Goal: Transaction & Acquisition: Purchase product/service

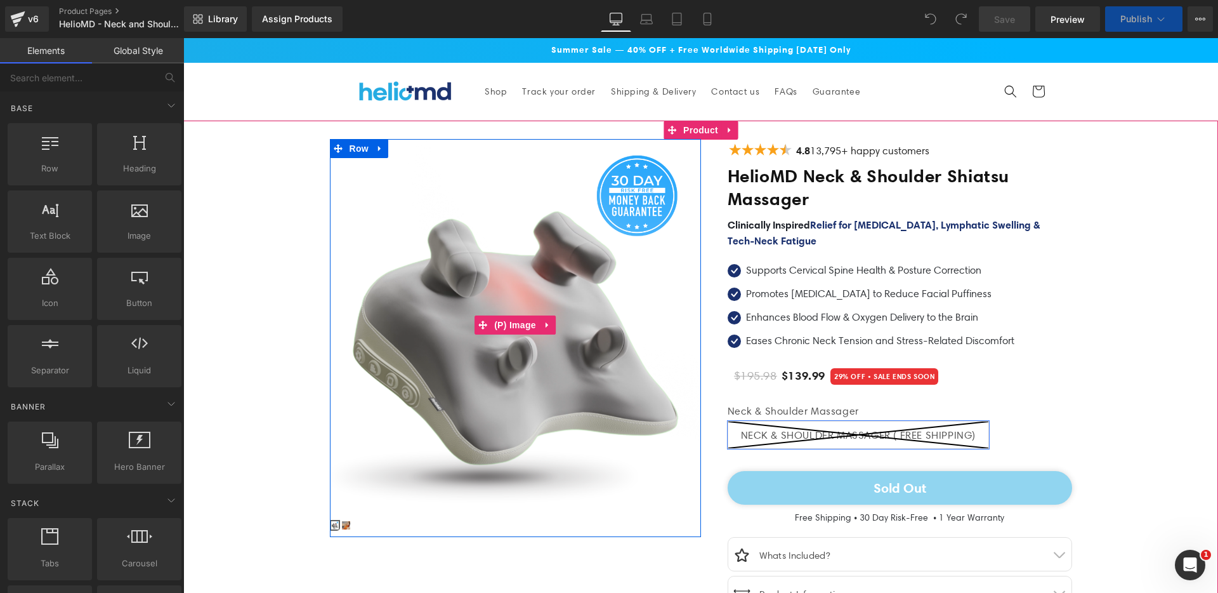
click at [588, 384] on img at bounding box center [515, 324] width 371 height 371
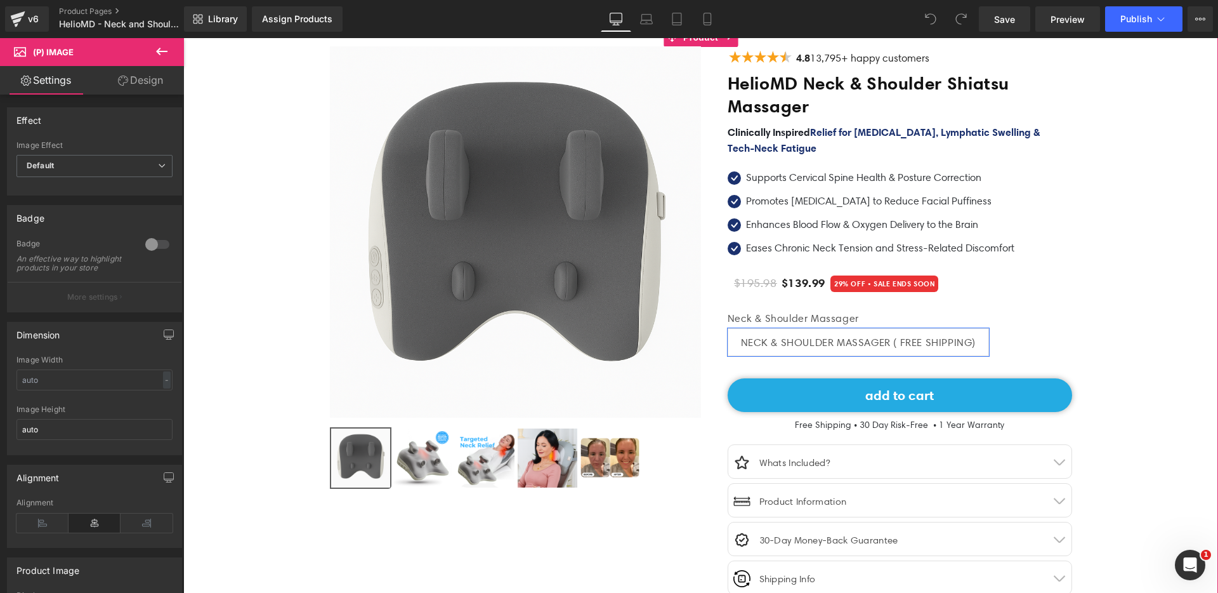
scroll to position [191, 0]
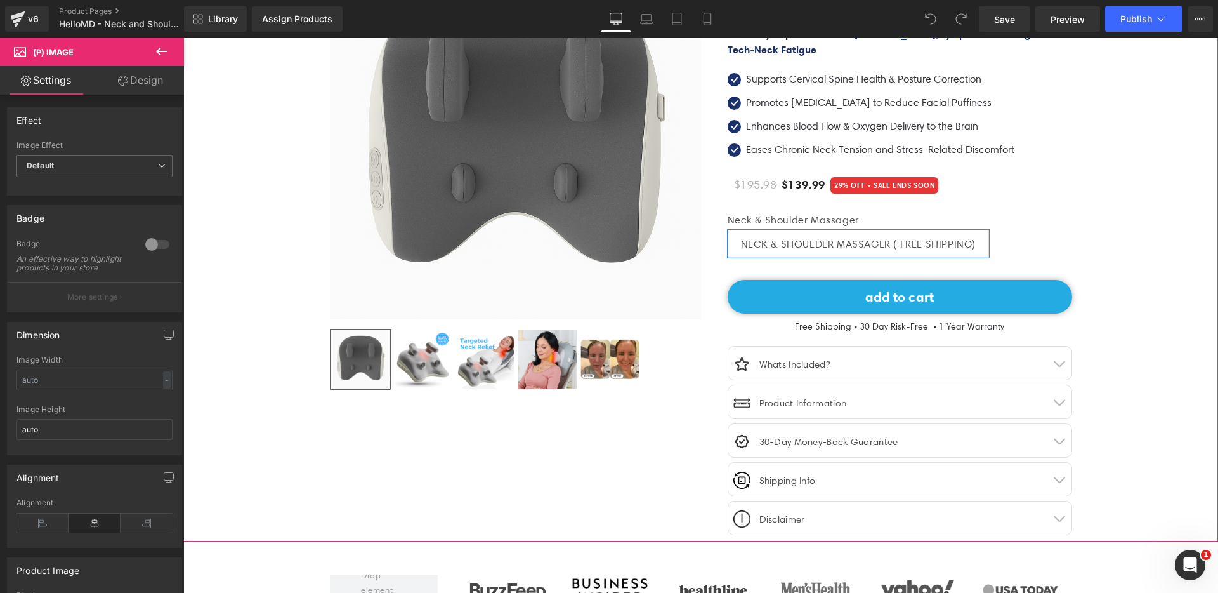
click at [416, 371] on img at bounding box center [422, 359] width 59 height 59
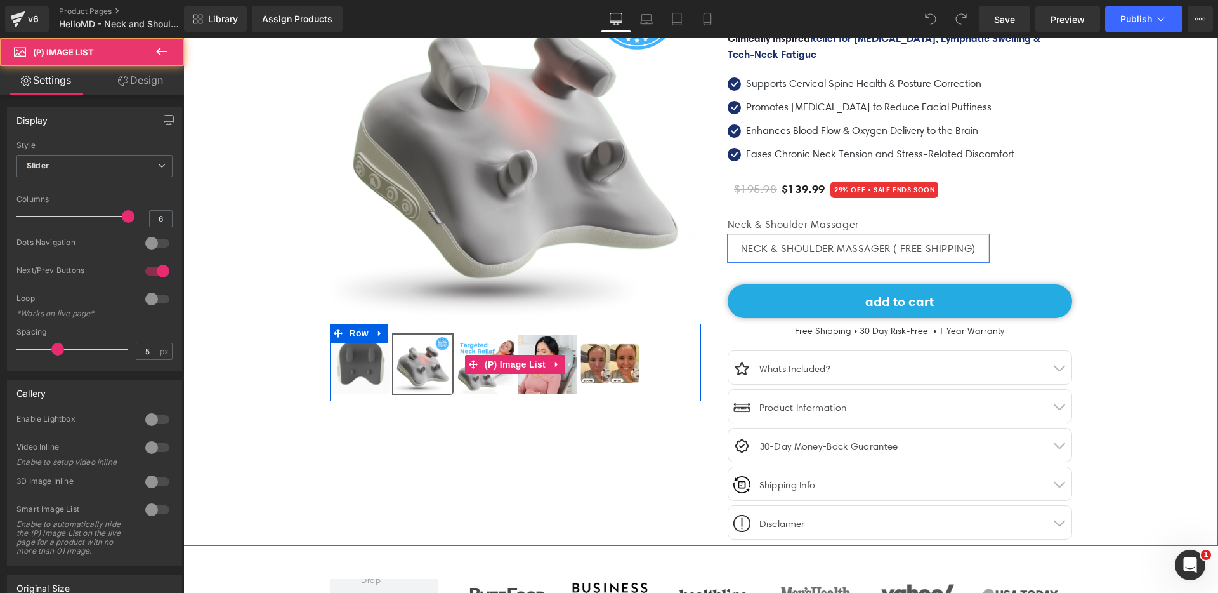
scroll to position [10, 0]
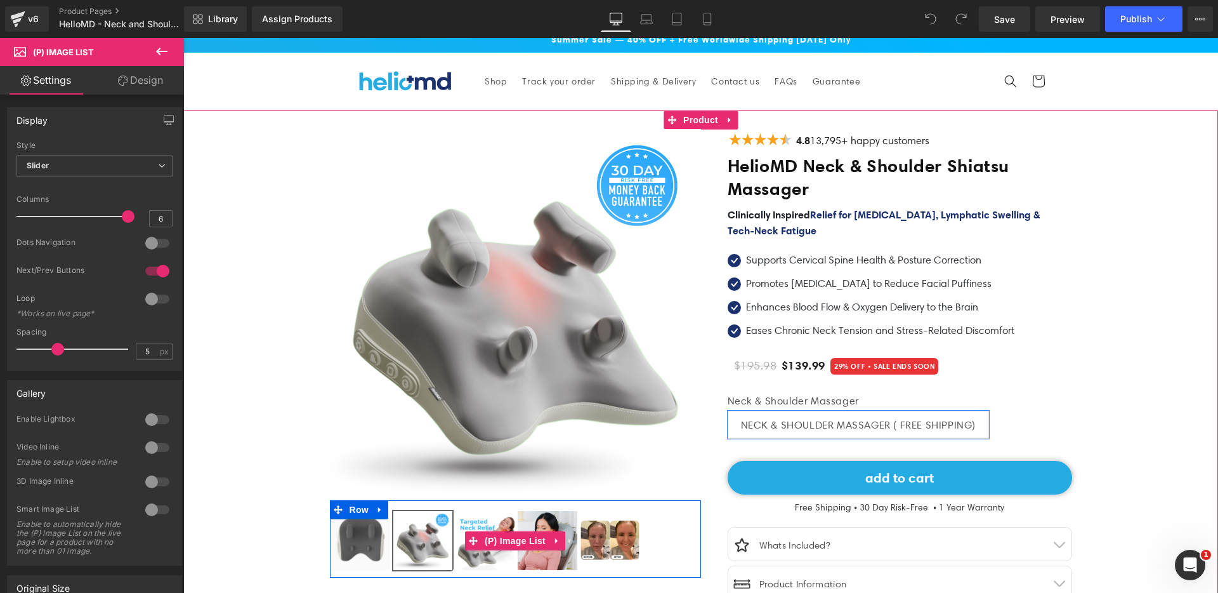
click at [347, 545] on img at bounding box center [360, 540] width 59 height 59
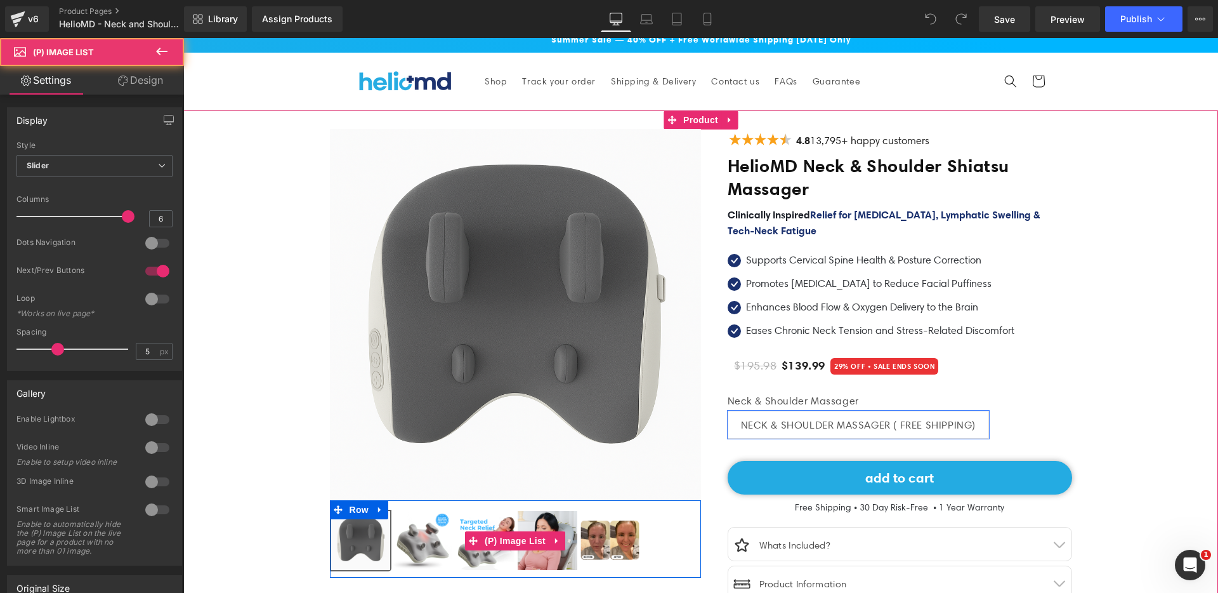
click at [461, 522] on img at bounding box center [485, 540] width 59 height 59
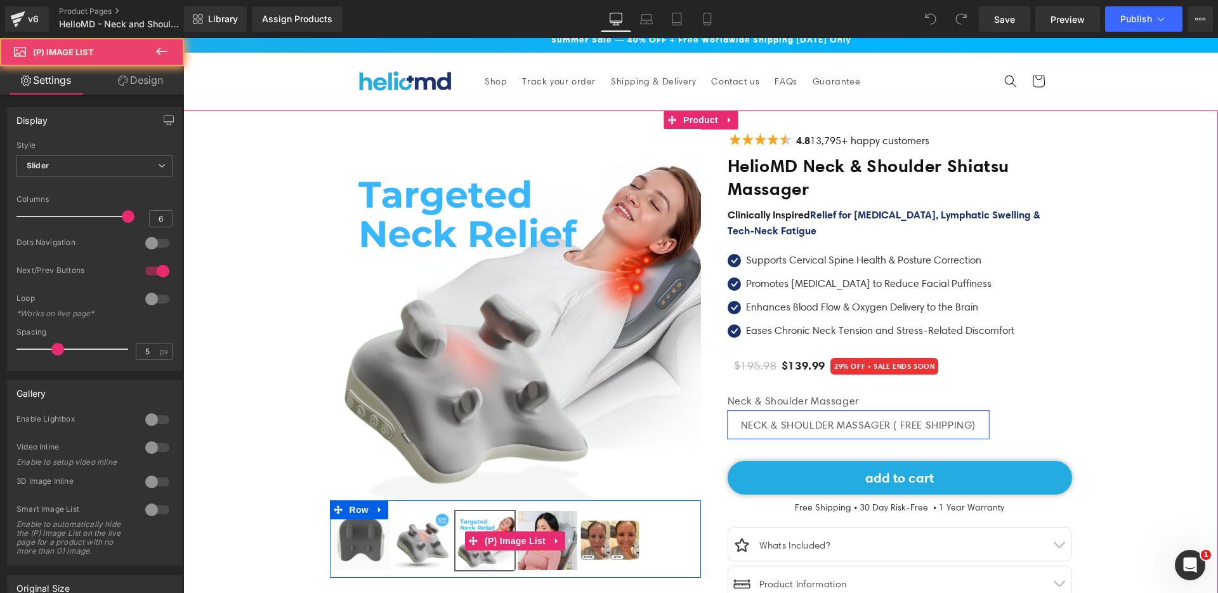
click at [404, 532] on img at bounding box center [422, 540] width 59 height 59
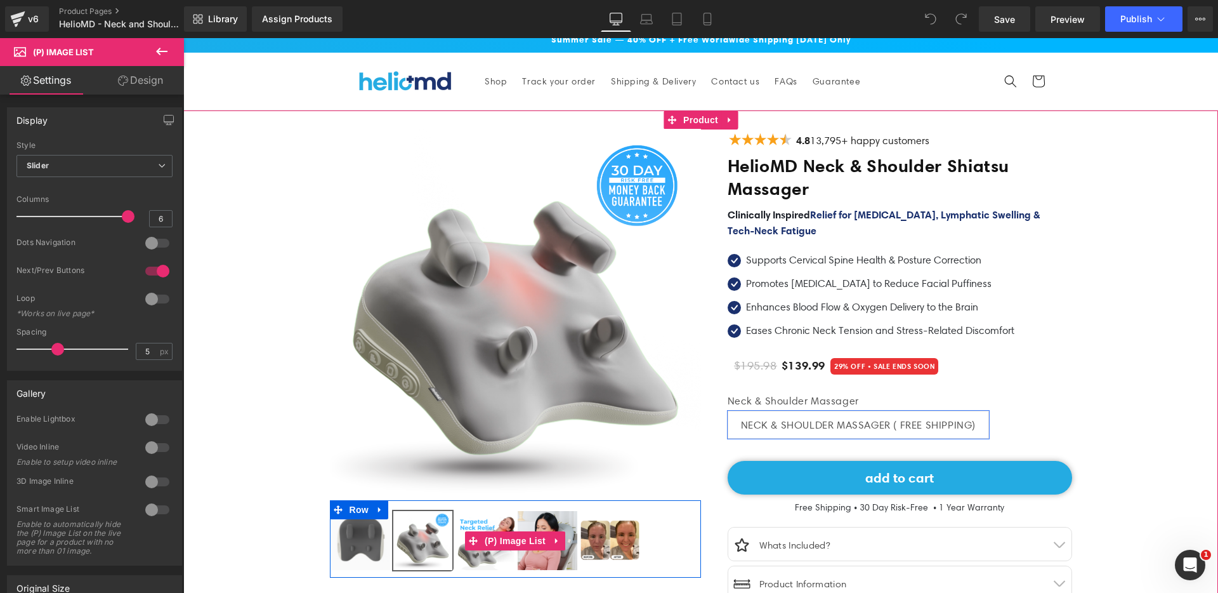
click at [338, 540] on img at bounding box center [360, 540] width 59 height 59
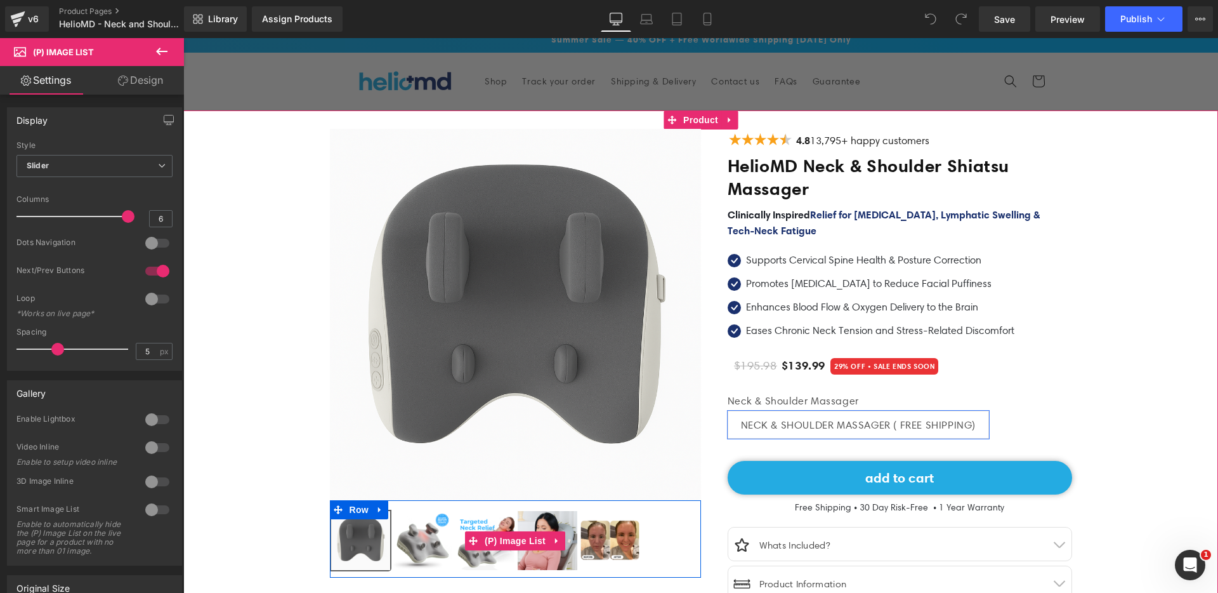
click at [409, 533] on img at bounding box center [422, 540] width 59 height 59
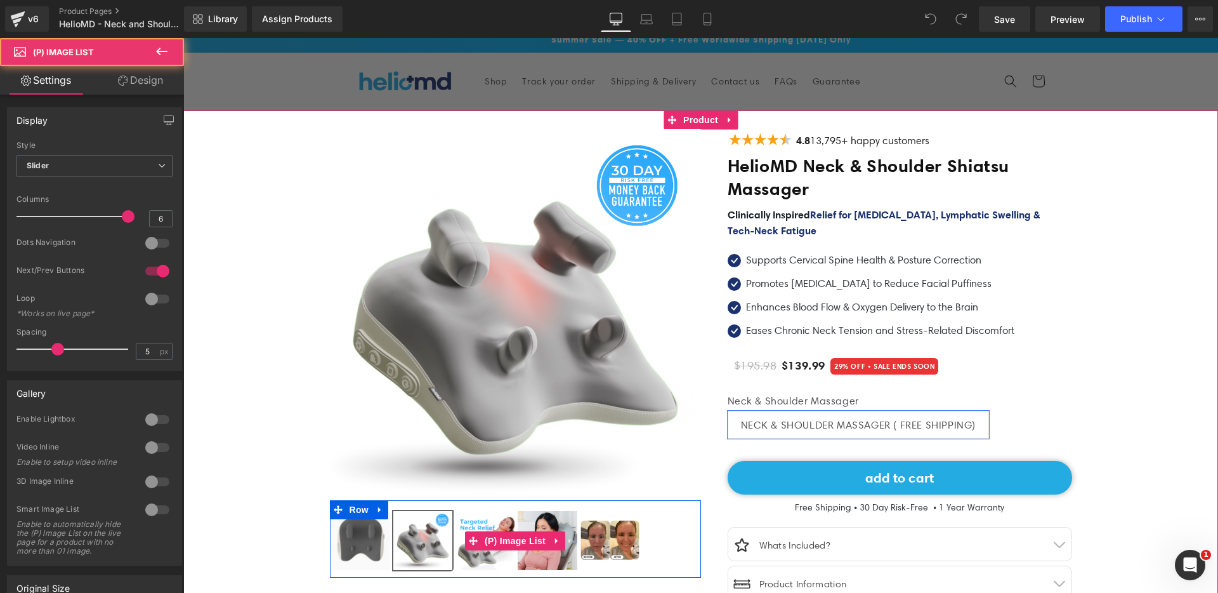
click at [347, 539] on img at bounding box center [360, 540] width 59 height 59
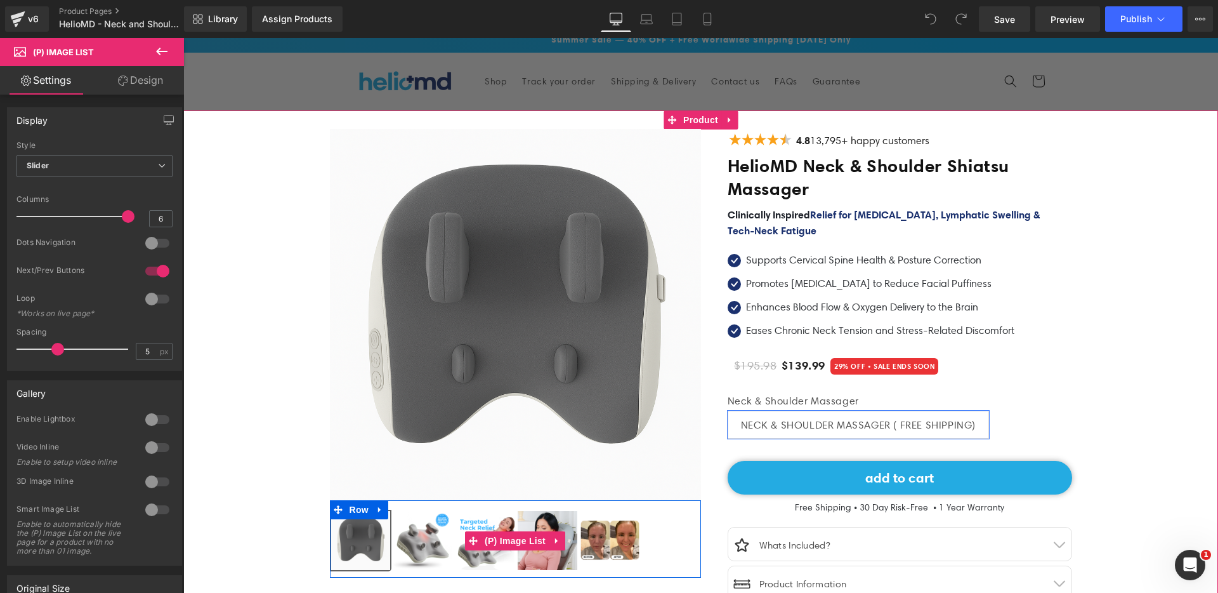
click at [414, 536] on img at bounding box center [422, 540] width 59 height 59
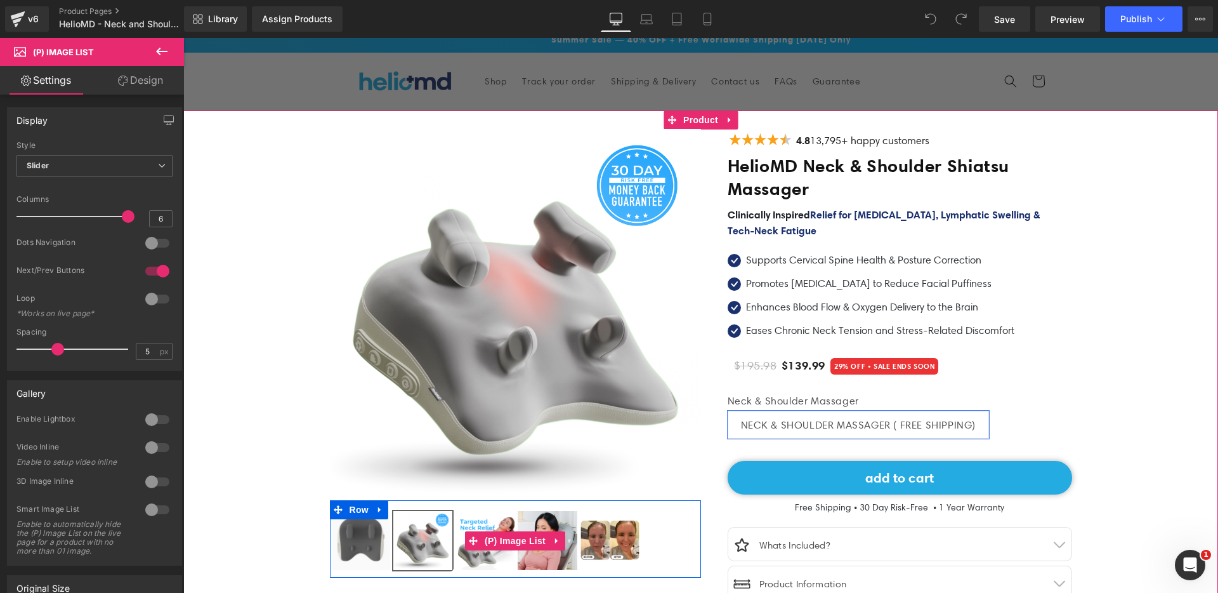
click at [456, 527] on img at bounding box center [485, 540] width 59 height 59
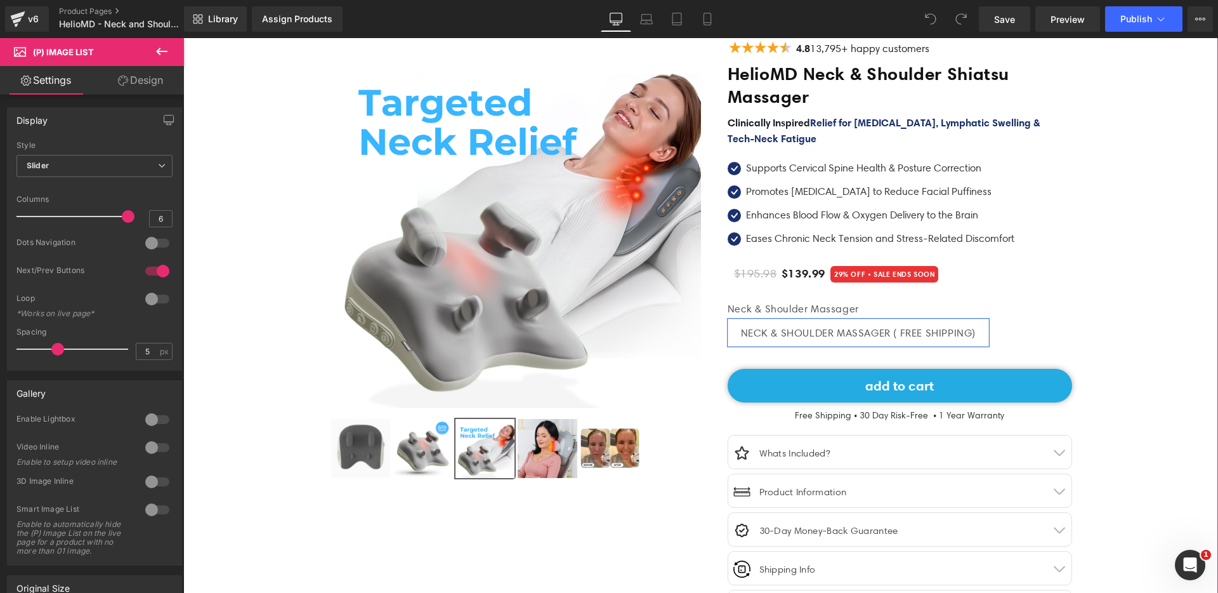
scroll to position [102, 0]
click at [548, 428] on img at bounding box center [547, 448] width 59 height 59
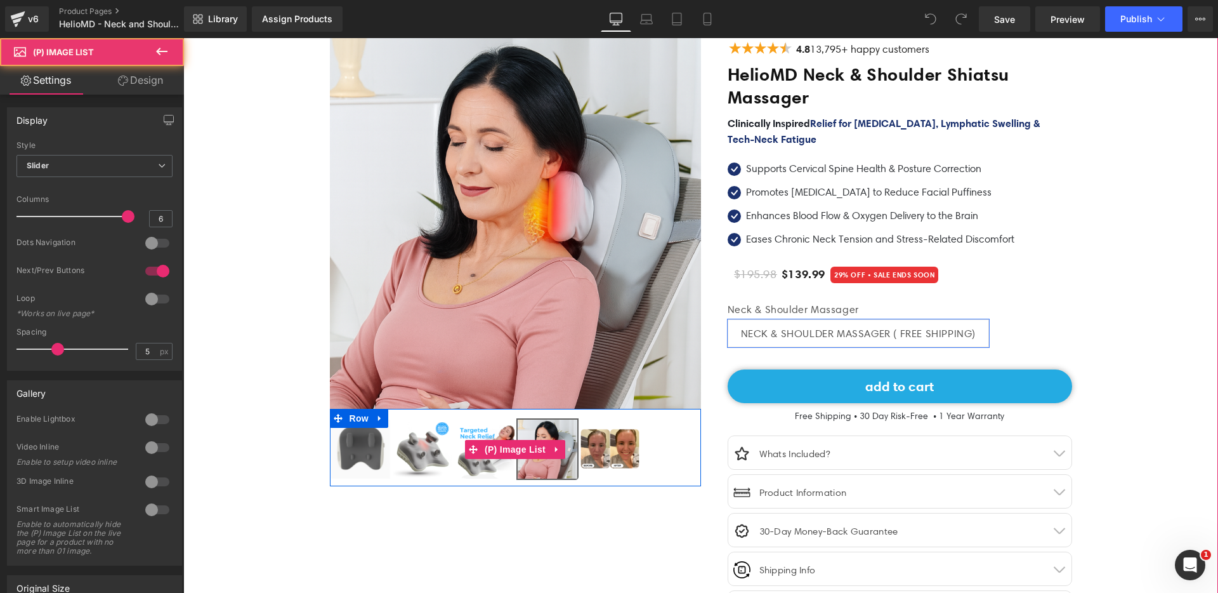
click at [547, 435] on img at bounding box center [547, 448] width 59 height 59
click at [605, 443] on img at bounding box center [610, 448] width 59 height 59
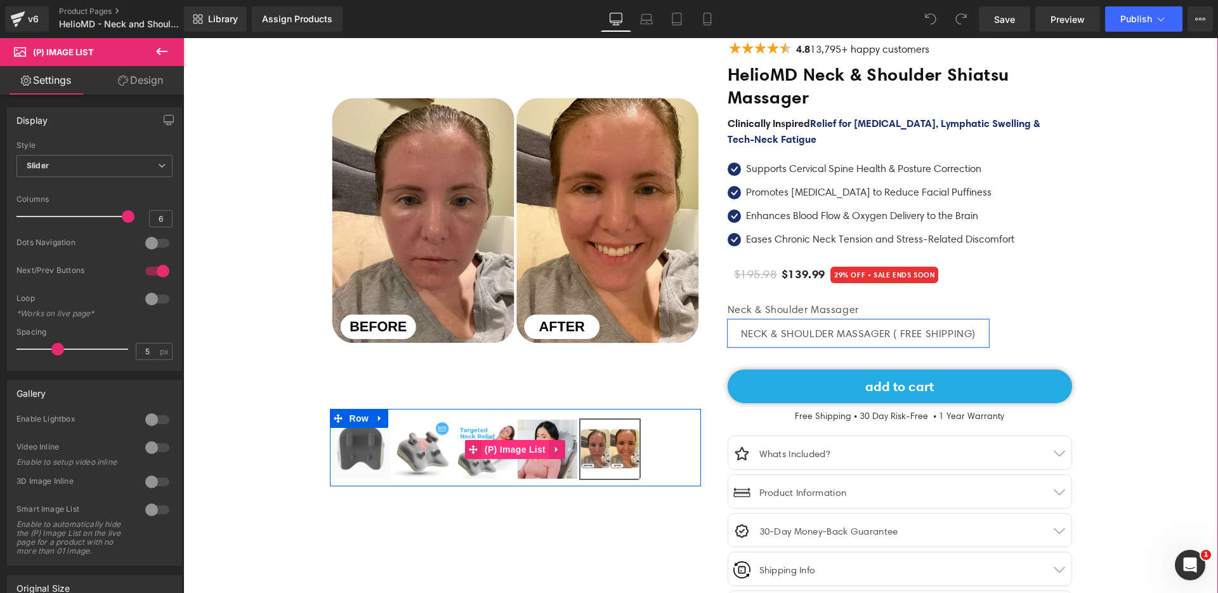
click at [526, 451] on span "(P) Image List" at bounding box center [515, 449] width 67 height 19
click at [466, 468] on img at bounding box center [485, 448] width 59 height 59
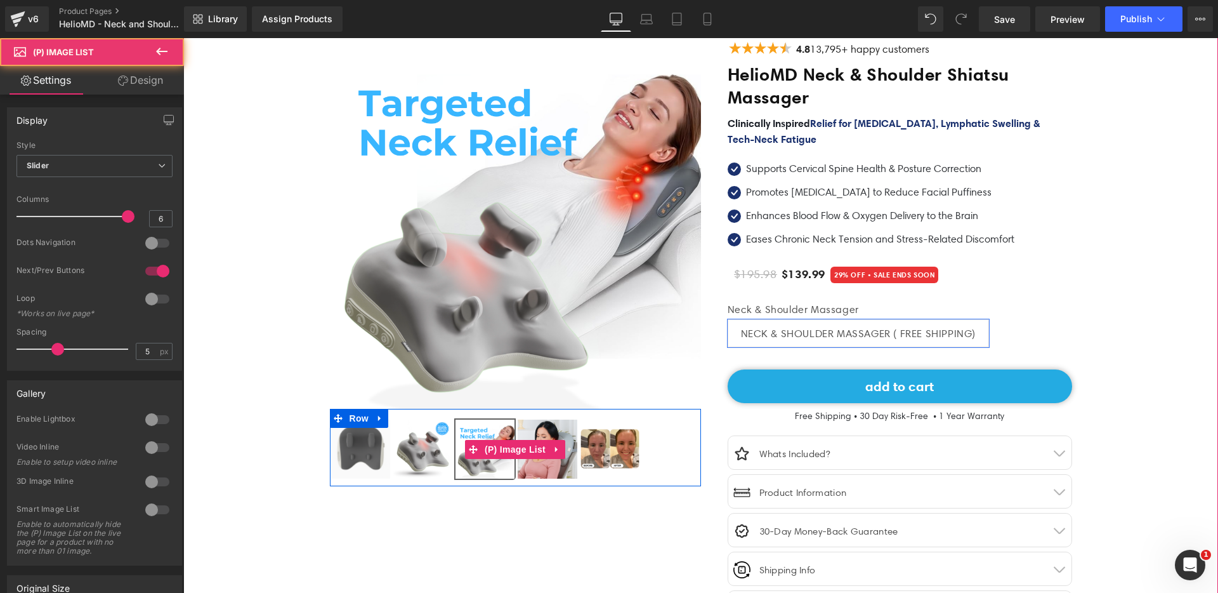
click at [410, 467] on img at bounding box center [422, 448] width 59 height 59
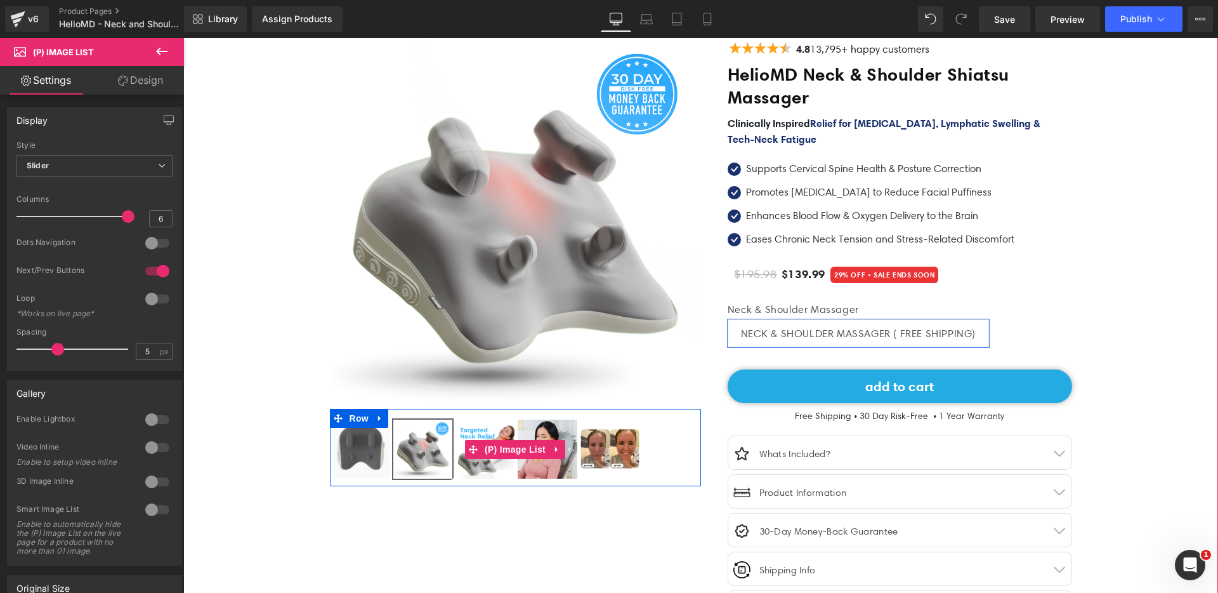
click at [365, 468] on img at bounding box center [360, 448] width 59 height 59
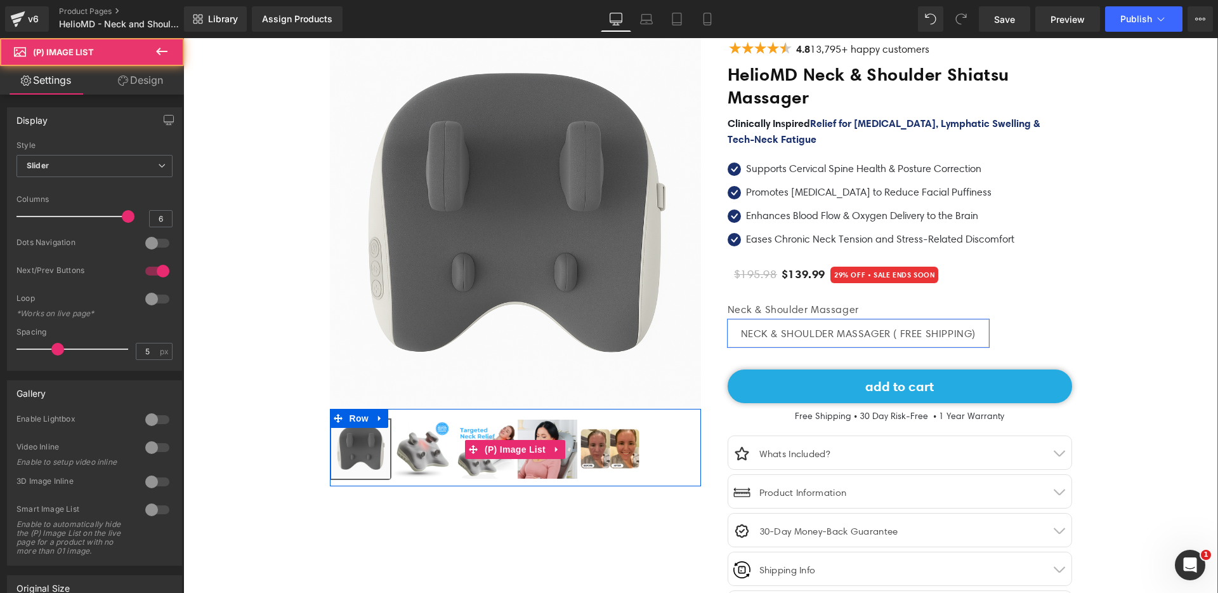
click at [423, 458] on img at bounding box center [422, 448] width 59 height 59
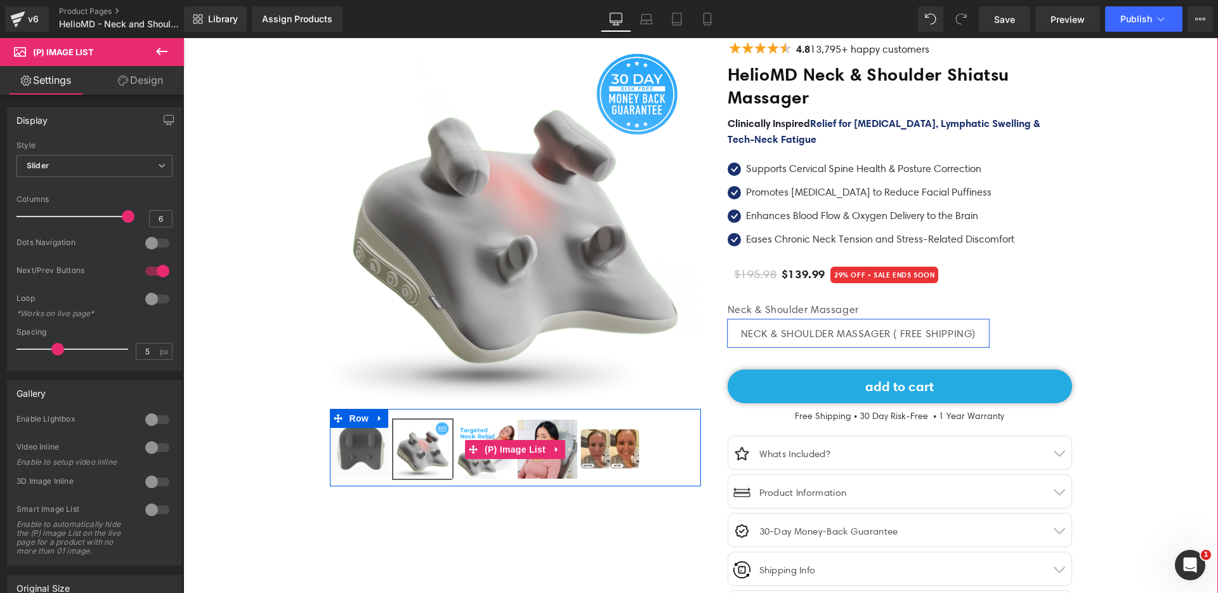
click at [456, 468] on img at bounding box center [485, 448] width 59 height 59
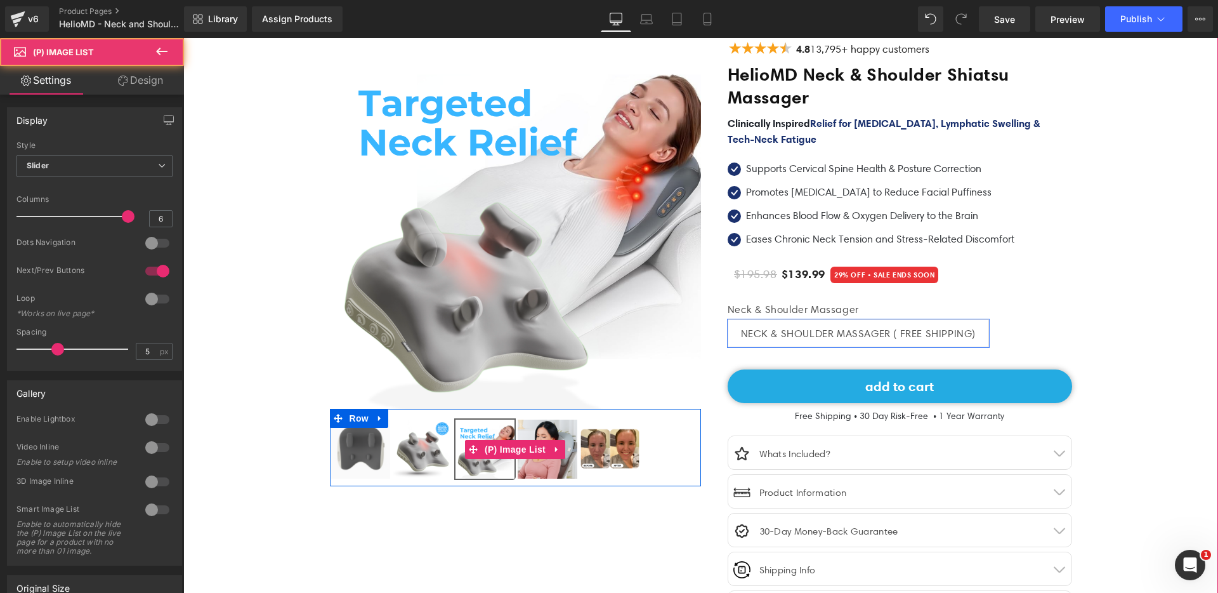
click at [506, 467] on img at bounding box center [485, 448] width 59 height 59
click at [548, 468] on img at bounding box center [547, 448] width 59 height 59
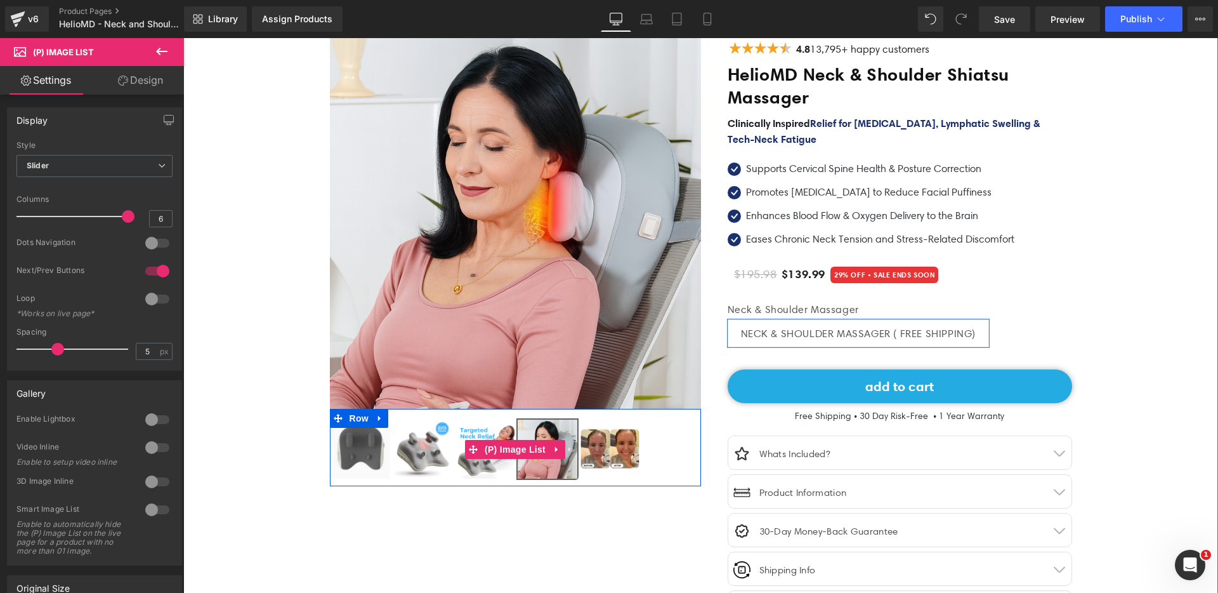
click at [620, 463] on img at bounding box center [610, 448] width 59 height 59
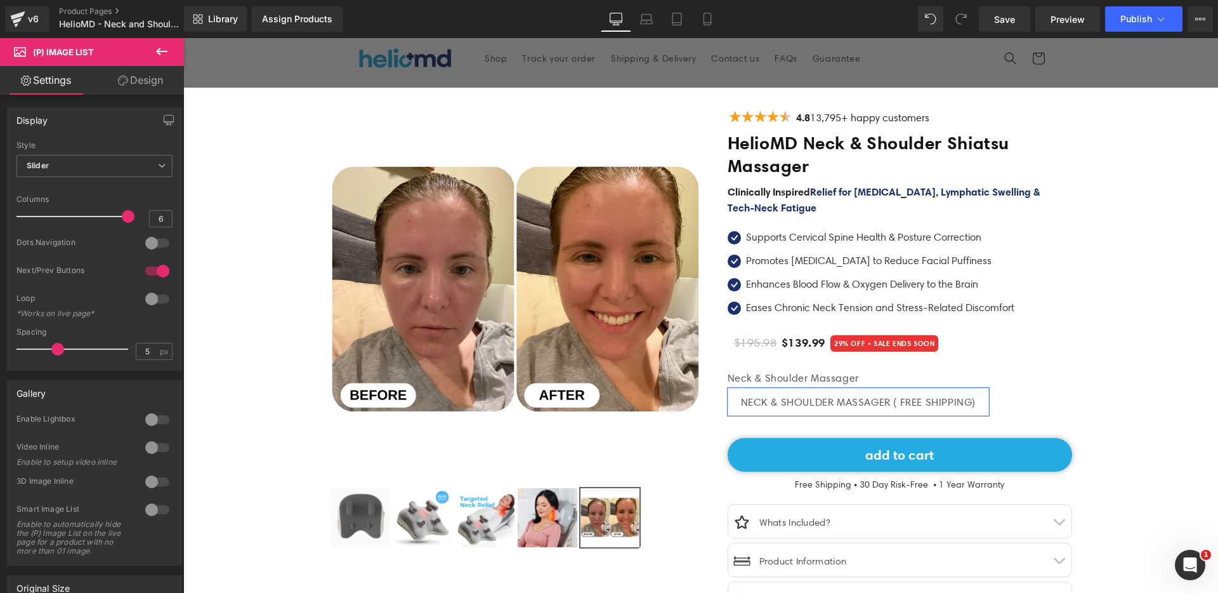
scroll to position [117, 0]
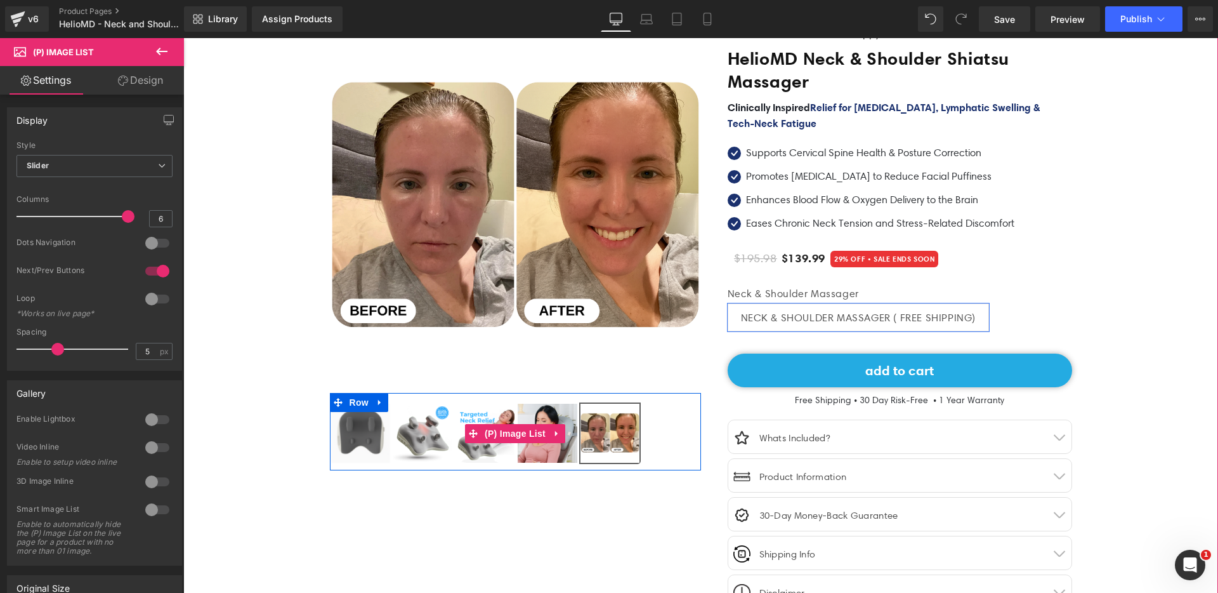
click at [353, 425] on img at bounding box center [360, 433] width 59 height 59
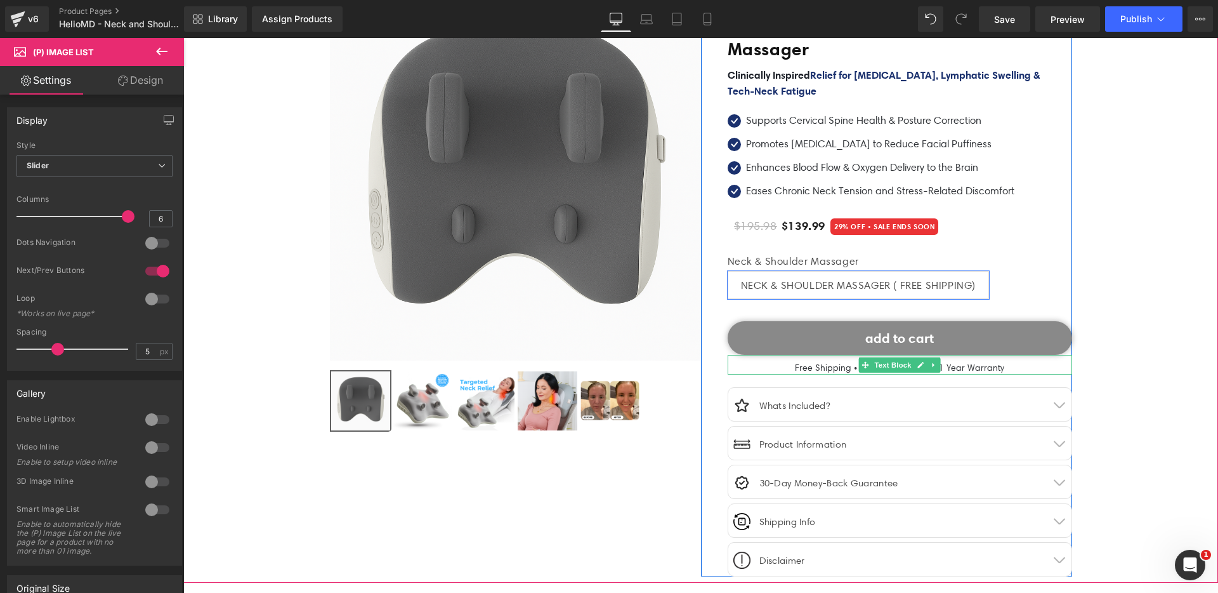
scroll to position [101, 0]
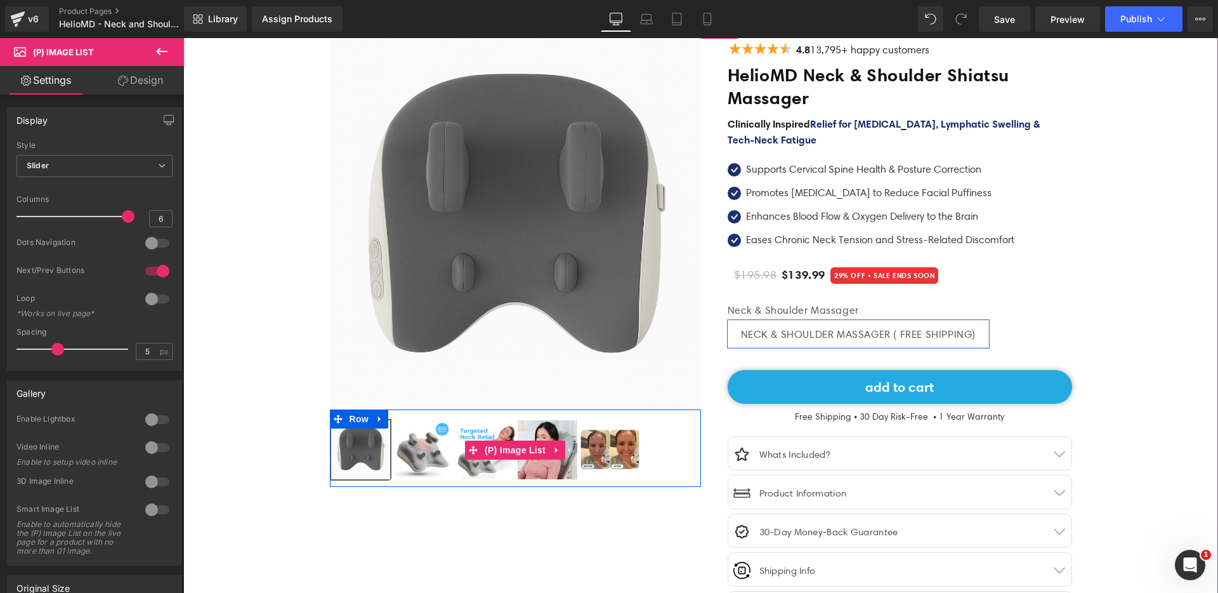
click at [419, 459] on img at bounding box center [422, 449] width 59 height 59
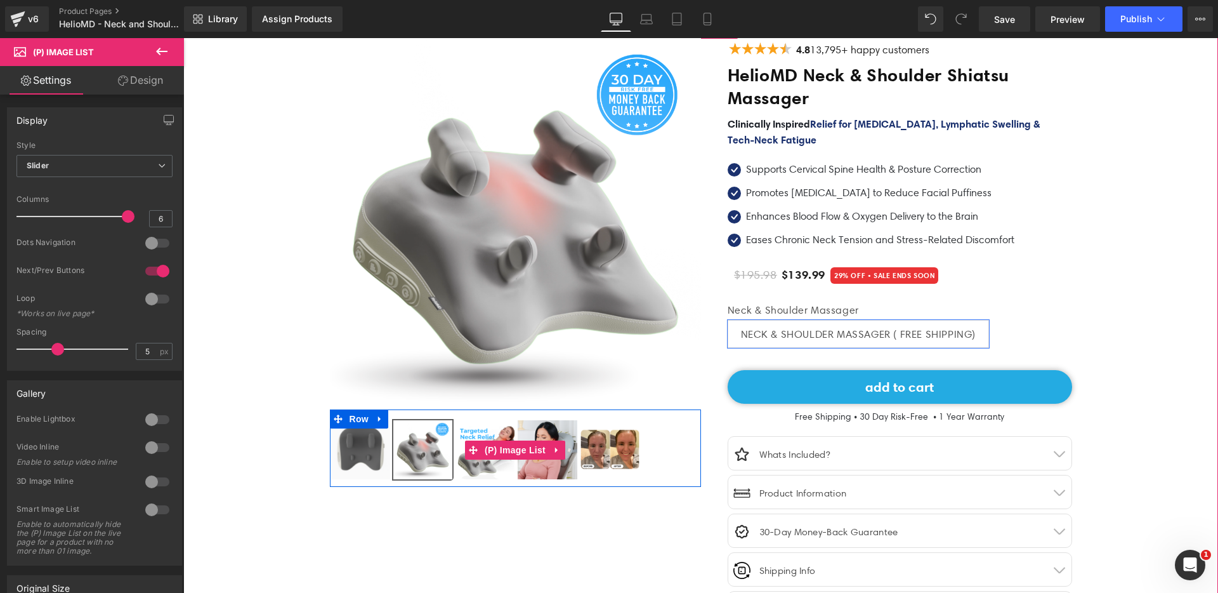
click at [346, 454] on img at bounding box center [360, 449] width 59 height 59
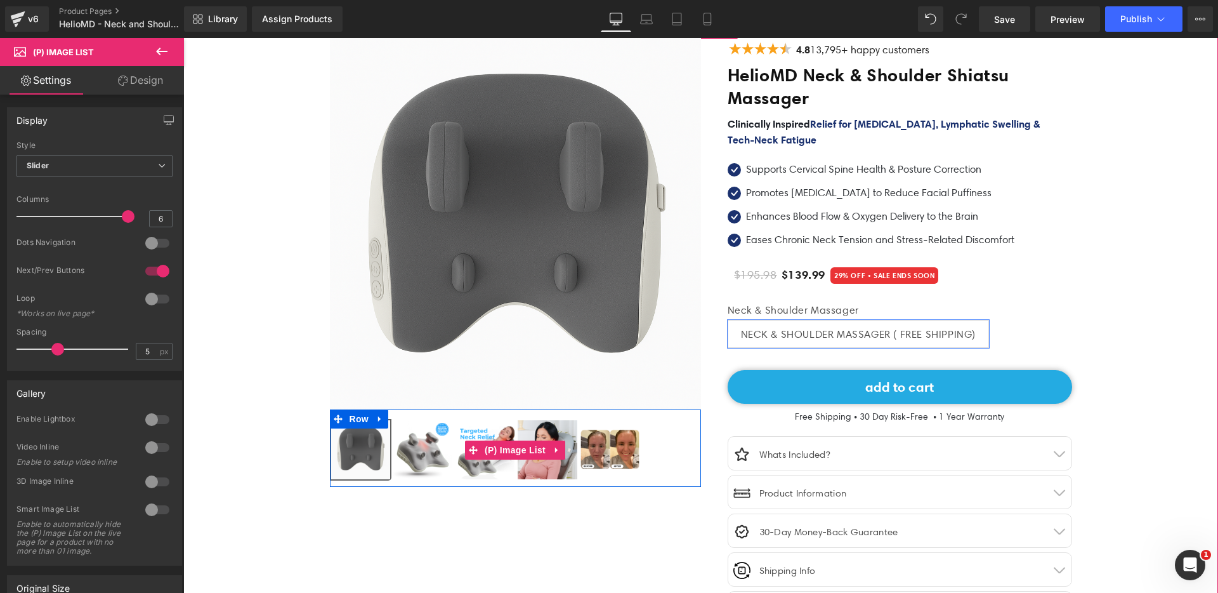
click at [417, 454] on img at bounding box center [422, 449] width 59 height 59
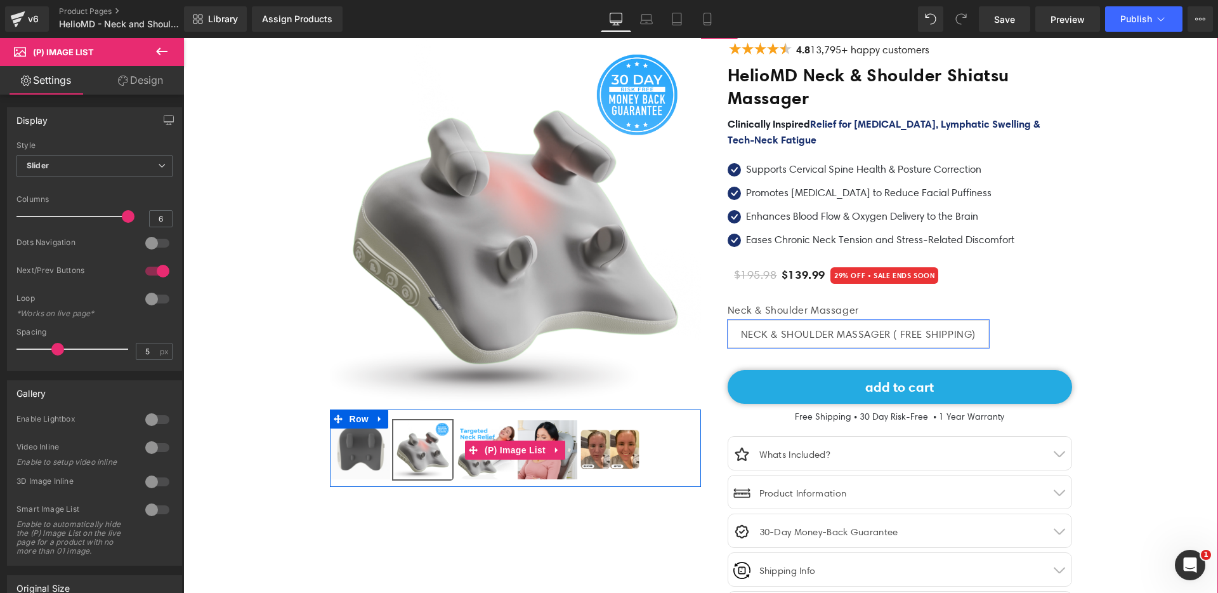
click at [478, 415] on div "‹" at bounding box center [515, 444] width 371 height 71
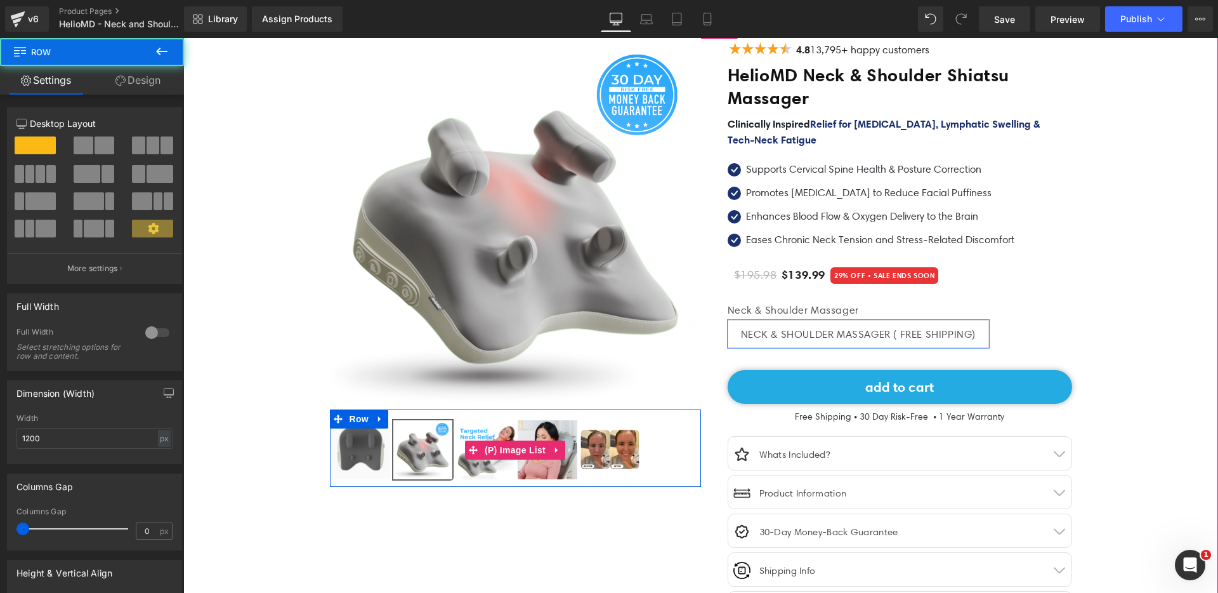
click at [492, 429] on img at bounding box center [485, 449] width 59 height 59
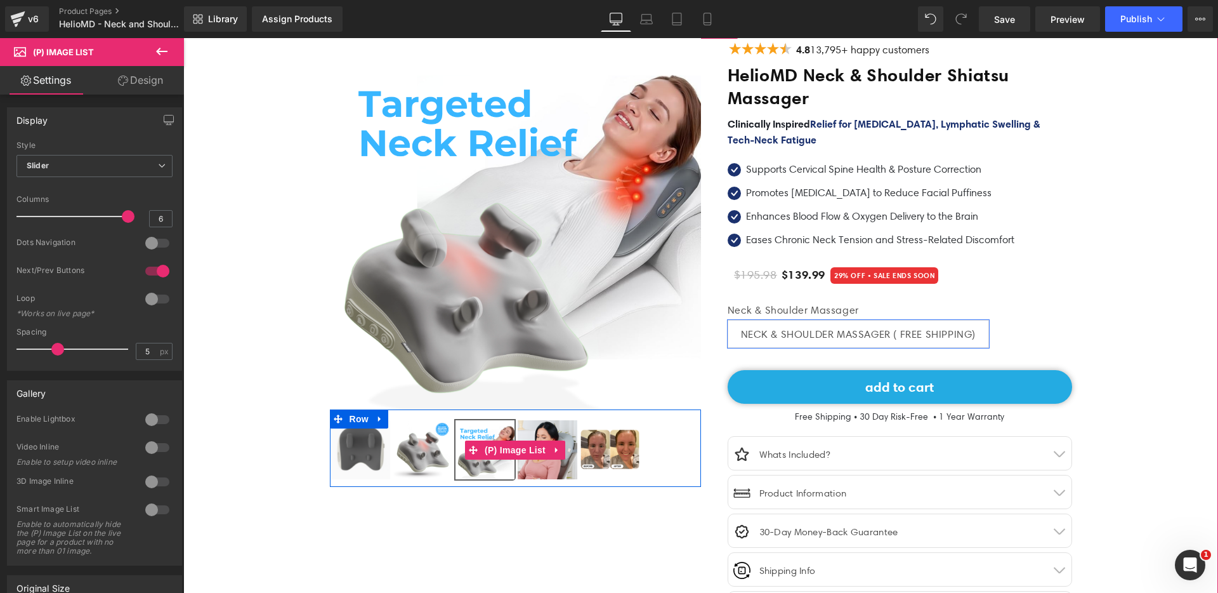
click at [544, 431] on img at bounding box center [547, 449] width 59 height 59
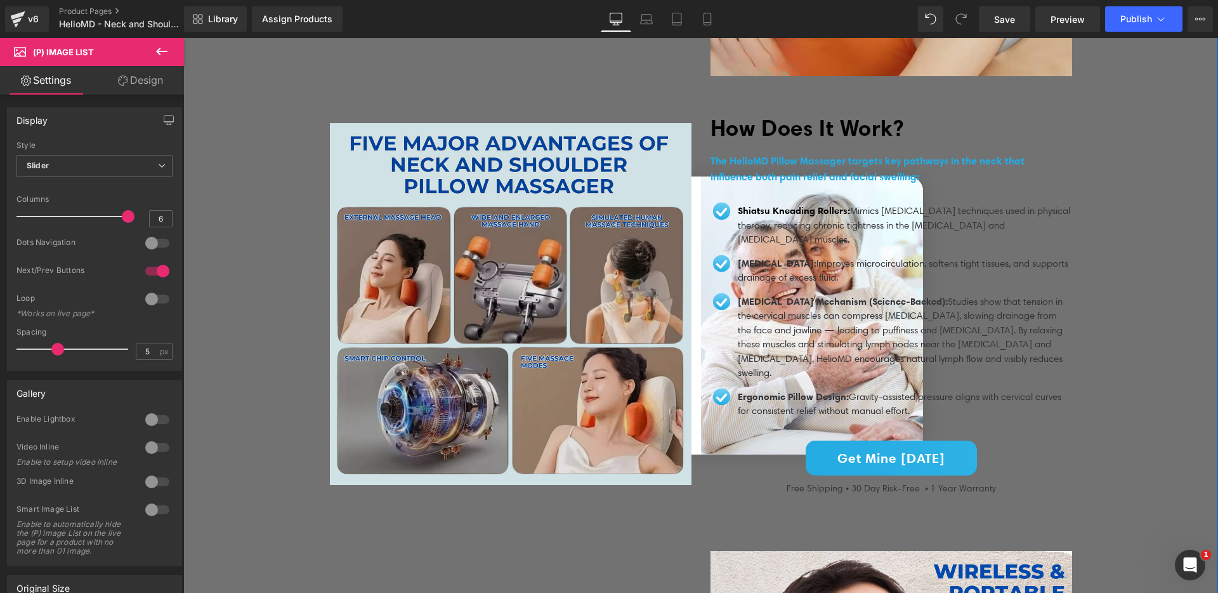
scroll to position [2146, 0]
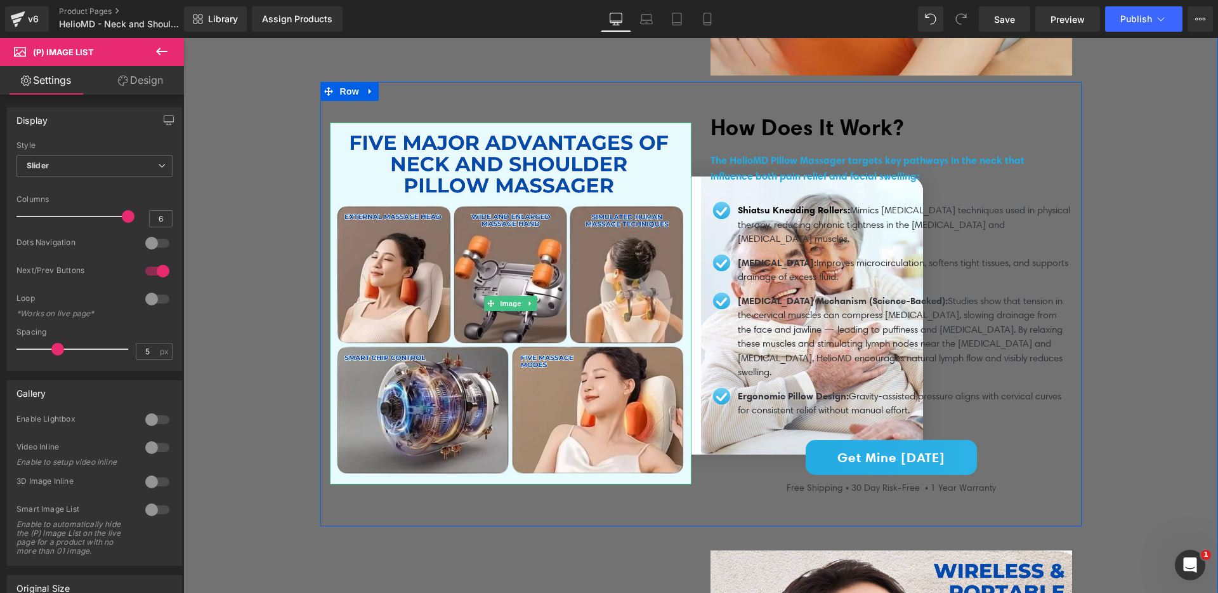
click at [547, 100] on div "Image How Does It Work? Heading The HelioMD Pillow Massager targets key pathway…" at bounding box center [700, 304] width 761 height 444
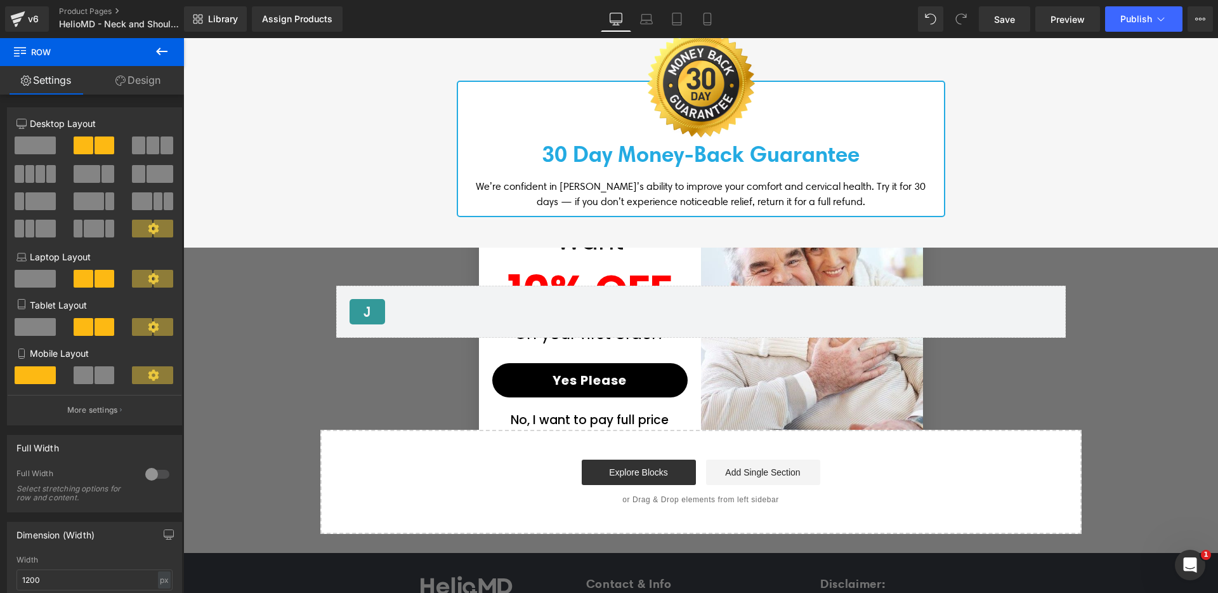
scroll to position [4726, 0]
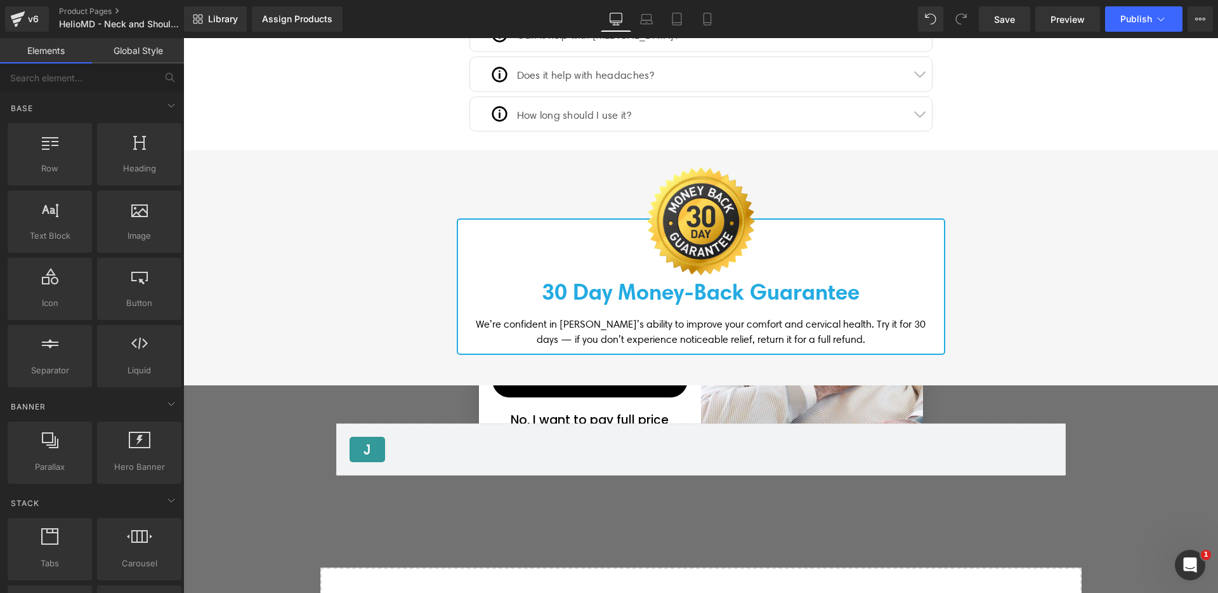
click at [634, 423] on div "[DOMAIN_NAME] Reviews - Reviews [DOMAIN_NAME] Reviews" at bounding box center [701, 449] width 730 height 52
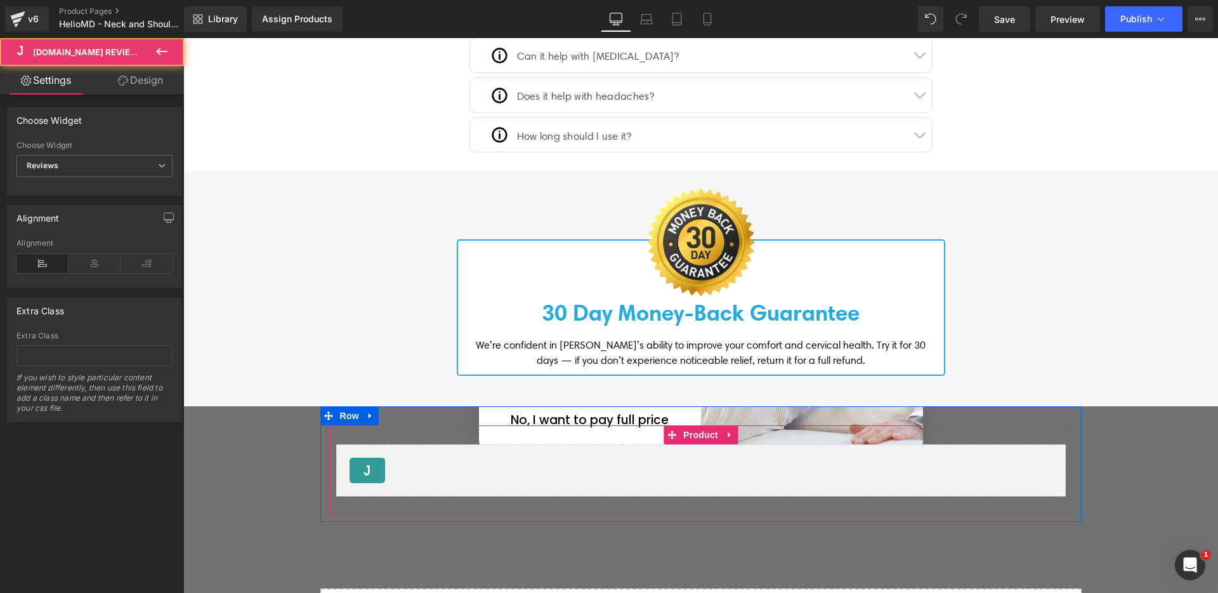
scroll to position [4571, 0]
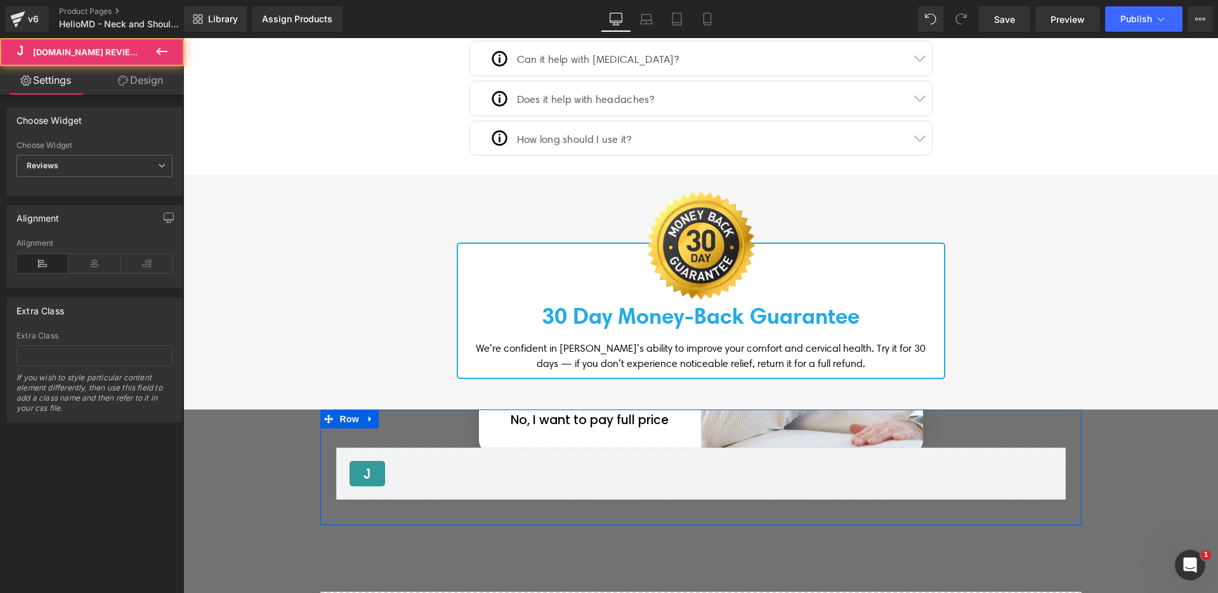
click at [633, 415] on div "[DOMAIN_NAME] Reviews - Reviews [DOMAIN_NAME] Reviews Product Row" at bounding box center [700, 466] width 761 height 115
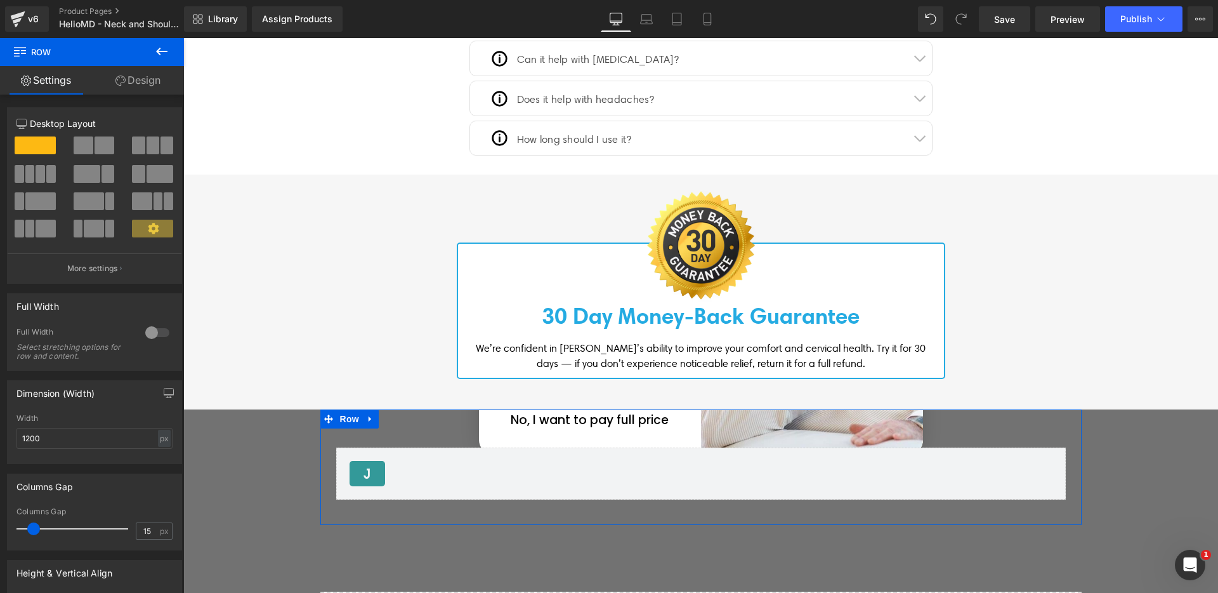
click at [183, 38] on div at bounding box center [183, 38] width 0 height 0
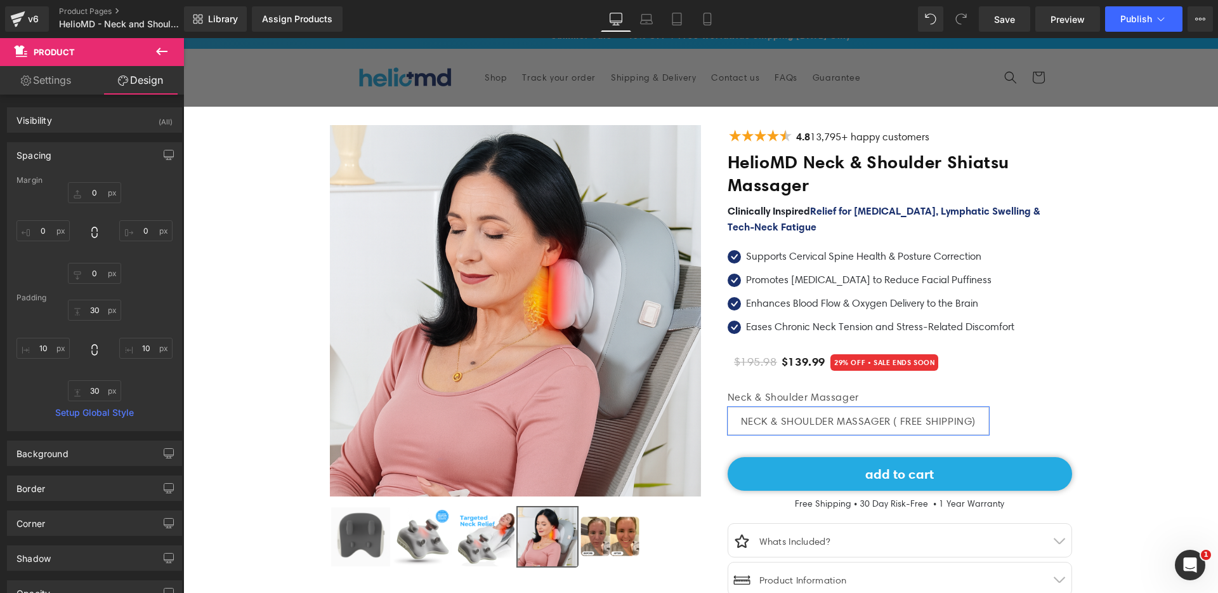
scroll to position [0, 0]
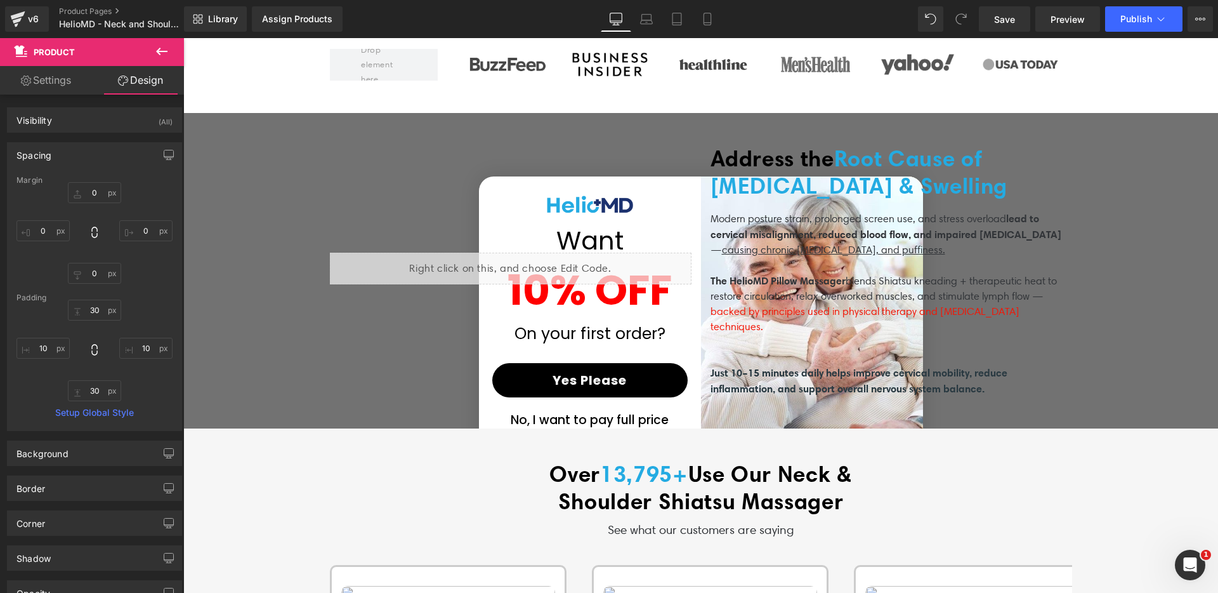
click at [630, 416] on div "Liquid Address the Root Cause of [MEDICAL_DATA] & Swelling Heading Modern postu…" at bounding box center [700, 270] width 761 height 315
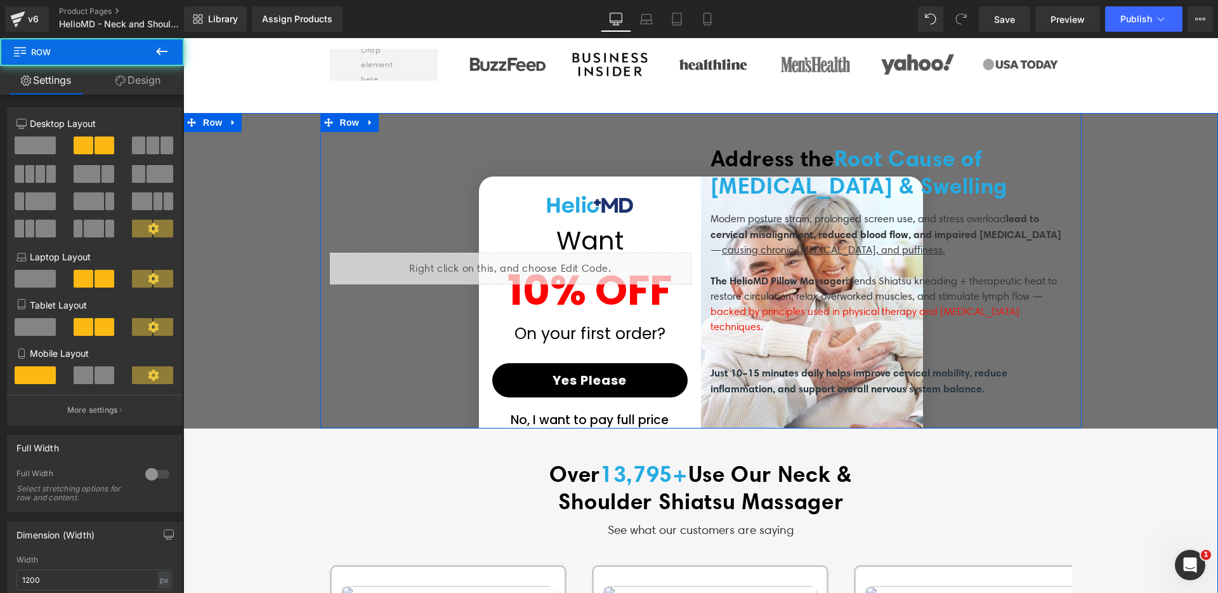
scroll to position [714, 0]
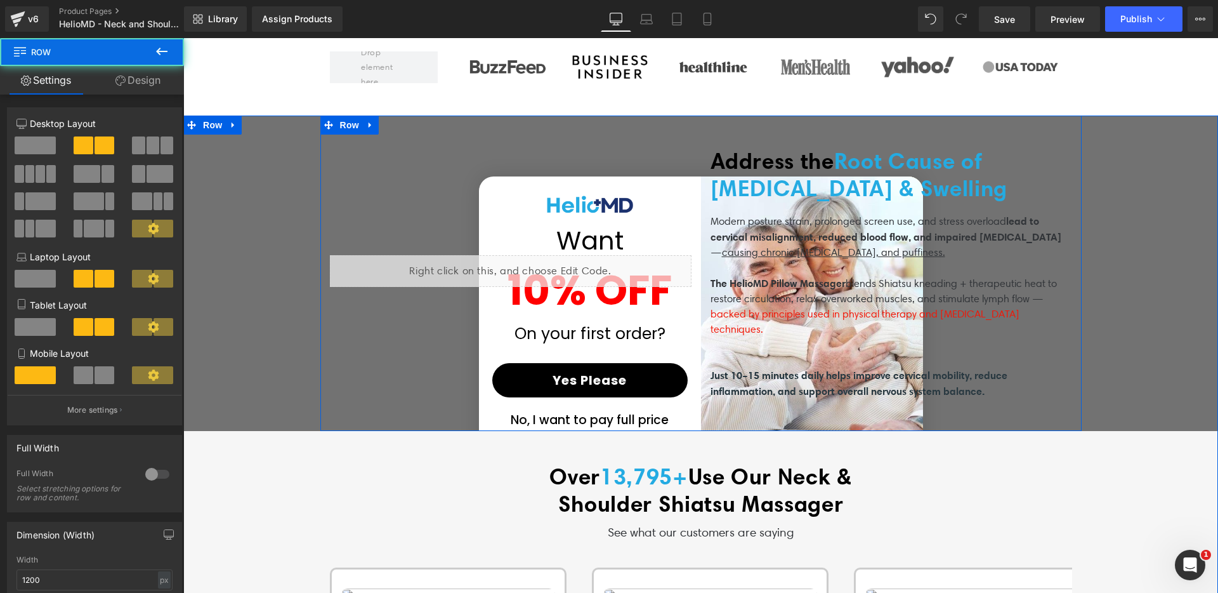
click at [630, 416] on div "Liquid Address the Root Cause of [MEDICAL_DATA] & Swelling Heading Modern postu…" at bounding box center [700, 272] width 761 height 315
click at [627, 418] on div "Liquid Address the Root Cause of [MEDICAL_DATA] & Swelling Heading Modern postu…" at bounding box center [700, 272] width 761 height 315
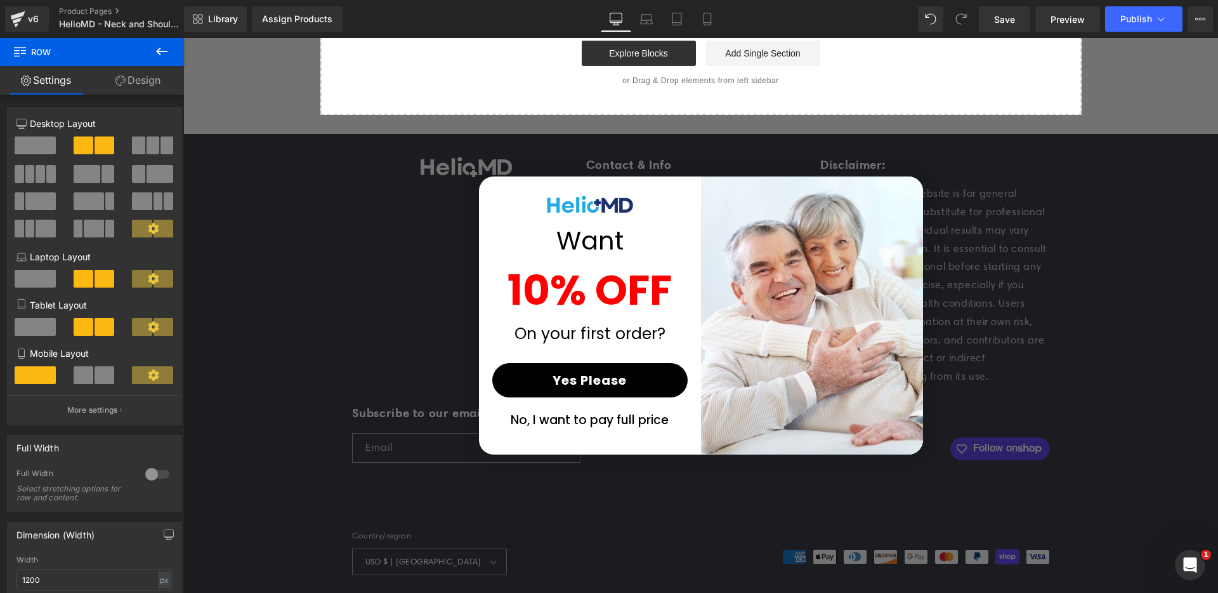
scroll to position [5182, 0]
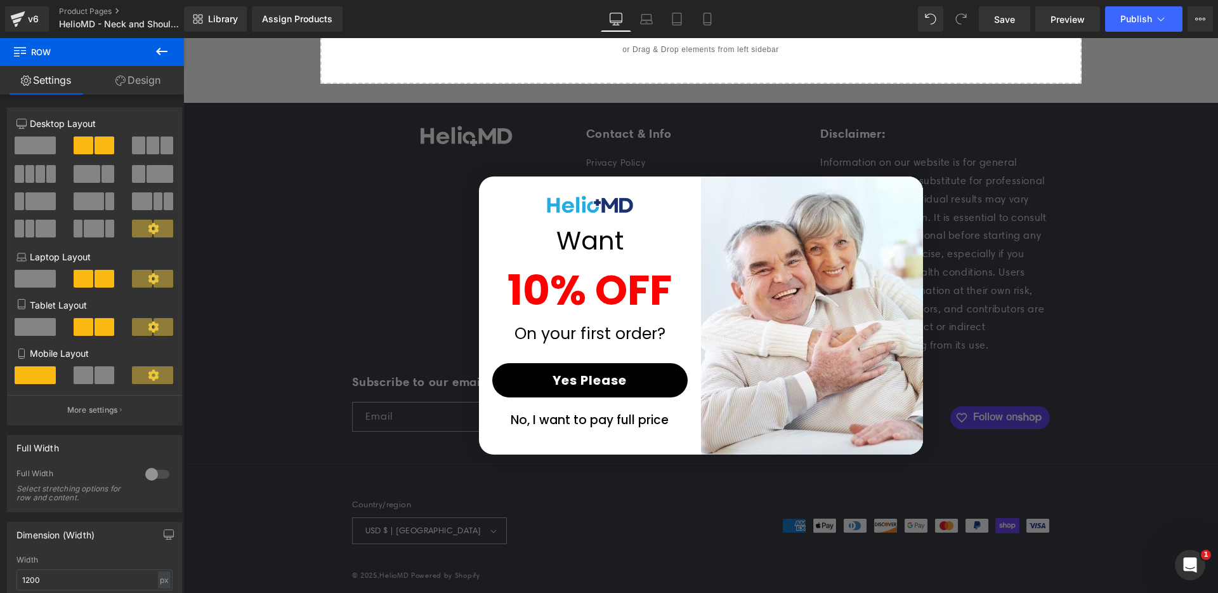
click at [622, 426] on button "No, I want to pay full price" at bounding box center [589, 420] width 195 height 32
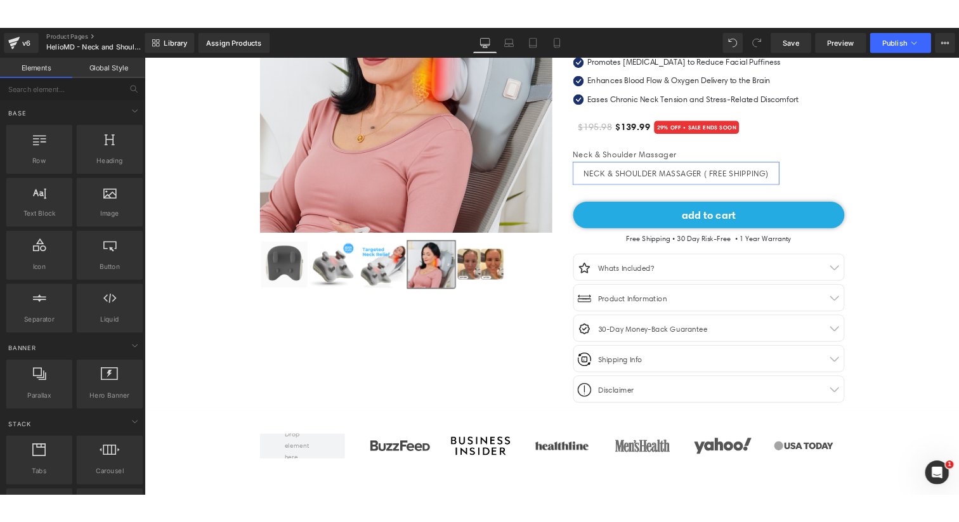
scroll to position [0, 0]
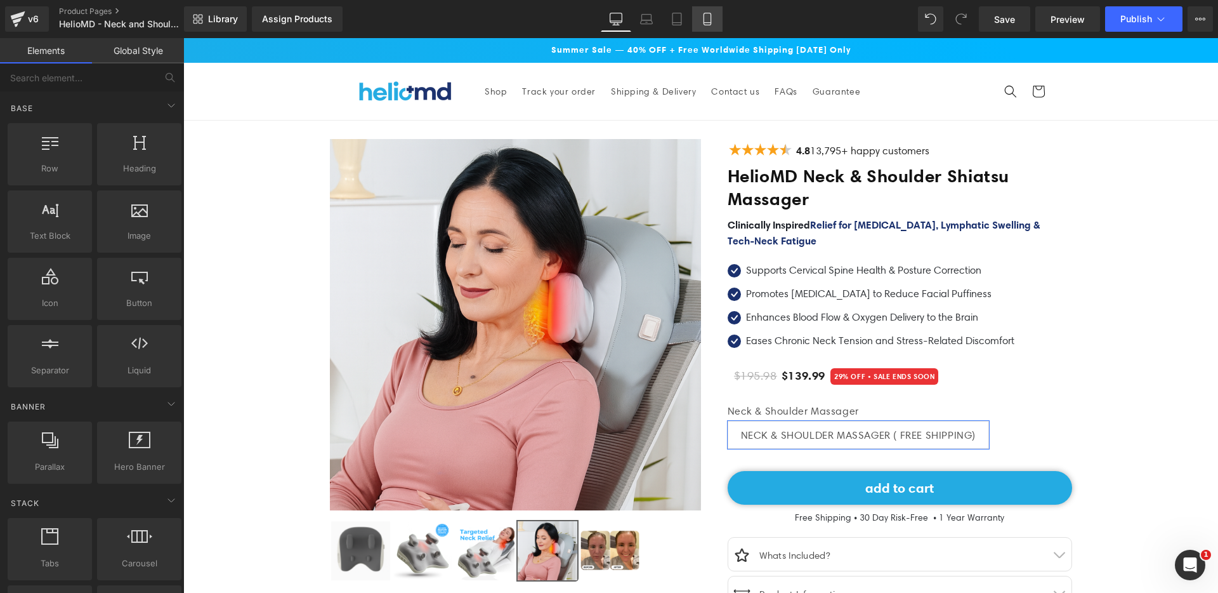
click at [709, 18] on icon at bounding box center [707, 19] width 13 height 13
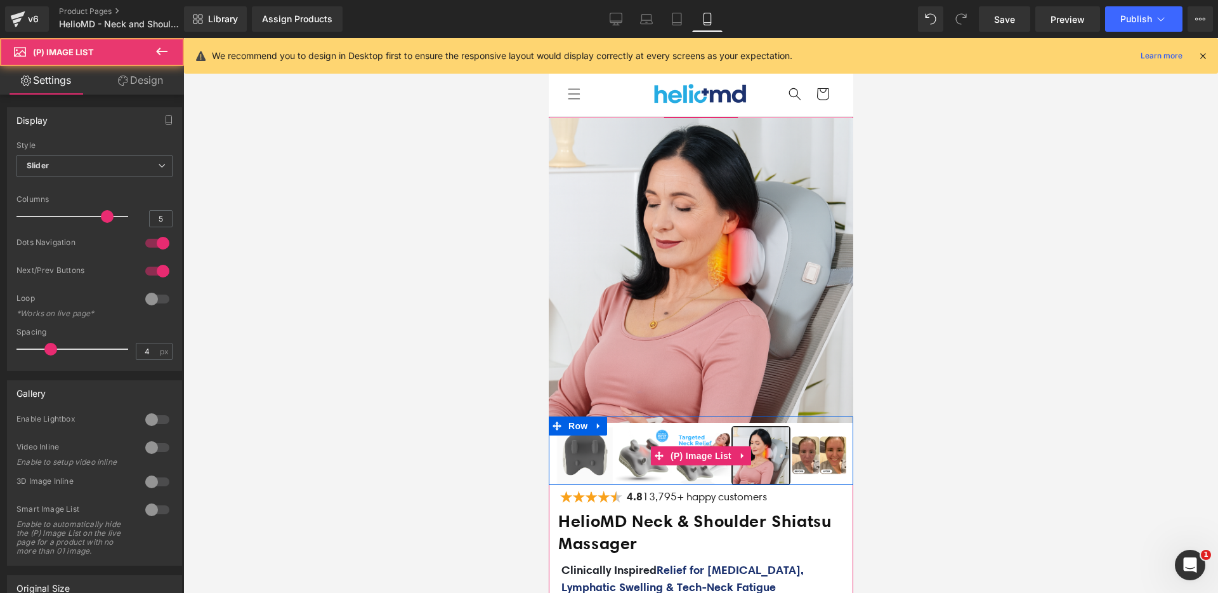
click at [671, 457] on span "(P) Image List" at bounding box center [700, 455] width 67 height 19
click at [589, 461] on img at bounding box center [584, 455] width 56 height 56
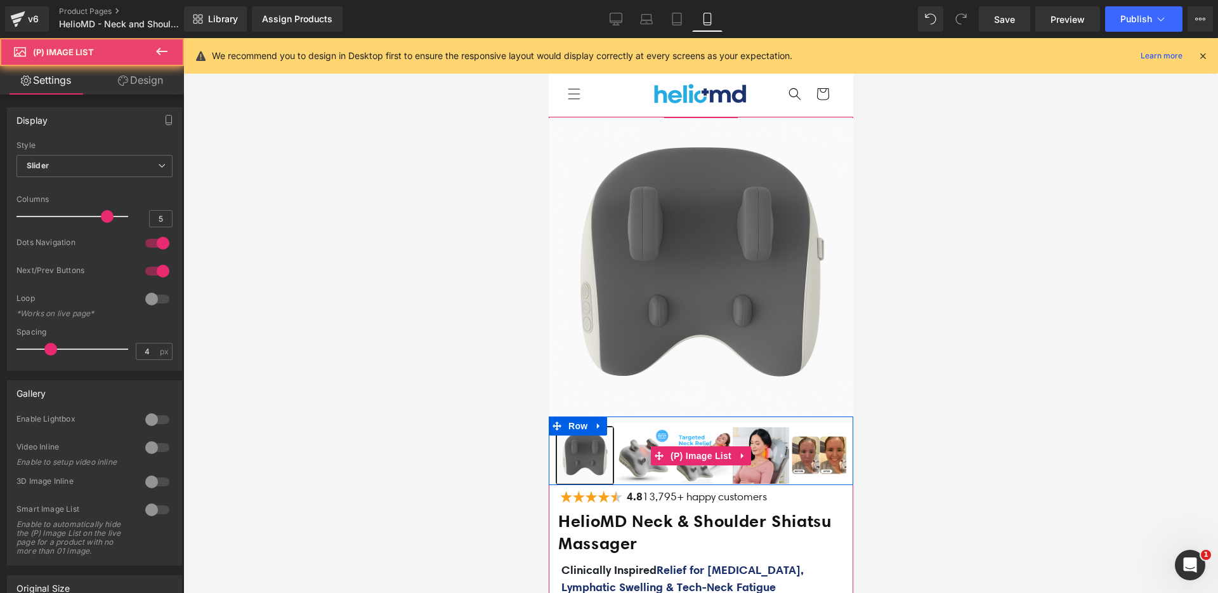
click at [745, 464] on img at bounding box center [760, 455] width 56 height 56
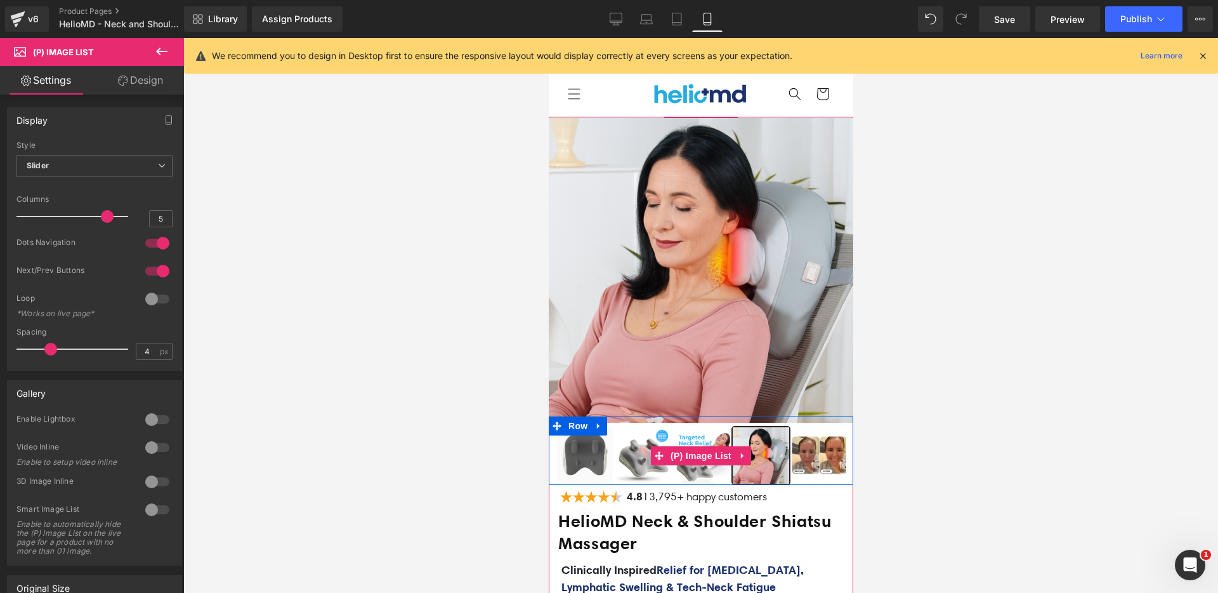
click at [645, 463] on img at bounding box center [643, 455] width 56 height 56
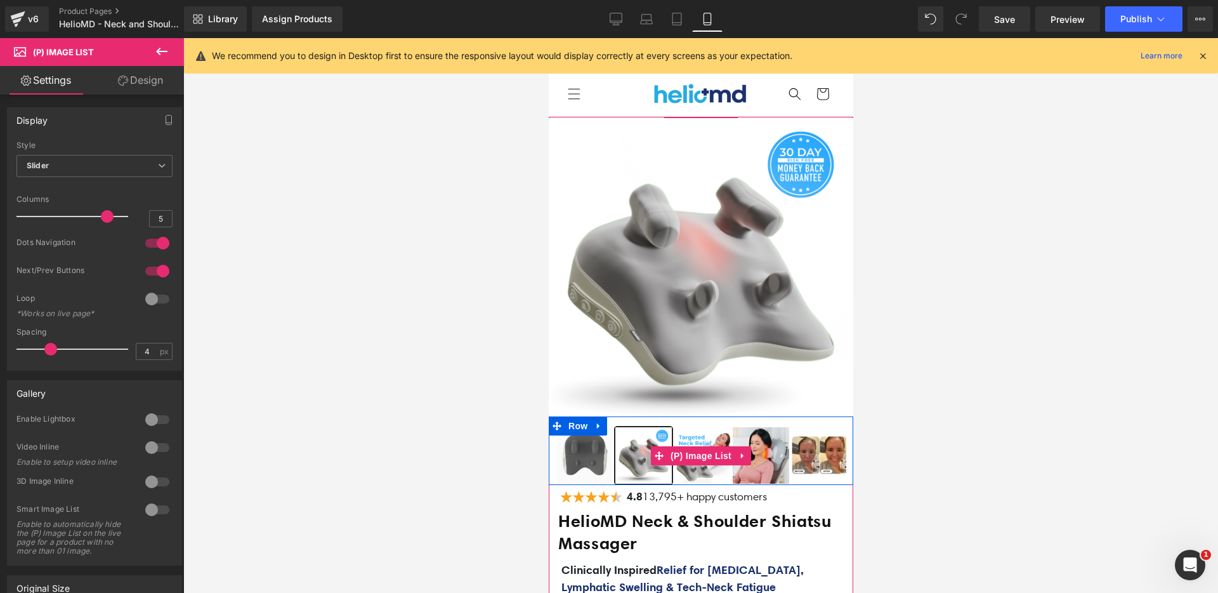
click at [761, 459] on img at bounding box center [760, 455] width 56 height 56
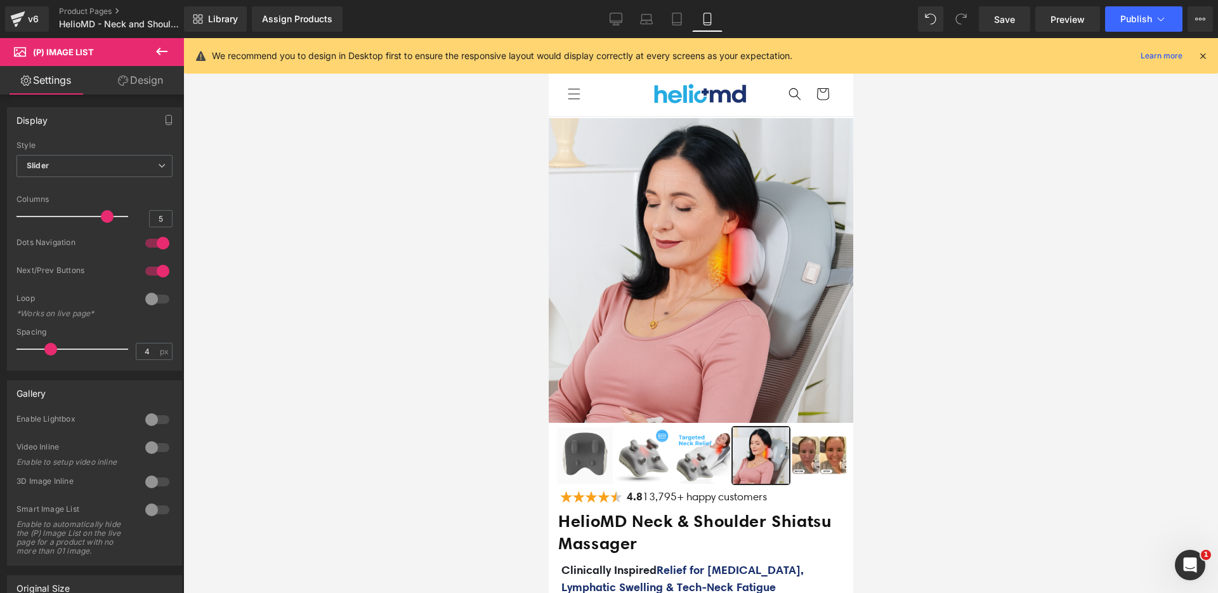
click at [579, 463] on img at bounding box center [584, 455] width 56 height 56
